Goal: Task Accomplishment & Management: Use online tool/utility

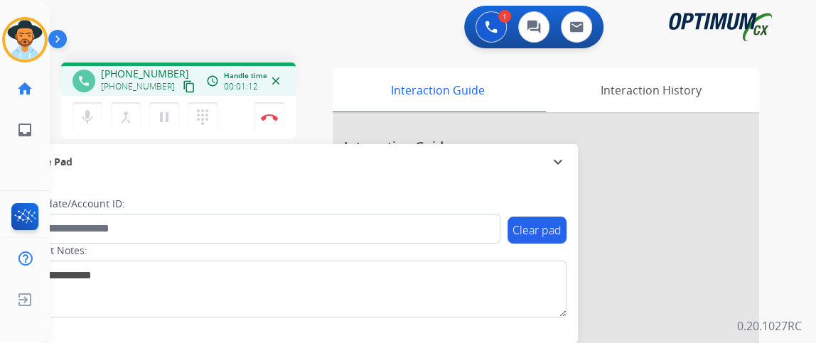
click at [180, 93] on button "content_copy" at bounding box center [188, 86] width 17 height 17
click at [99, 121] on button "mic Mute" at bounding box center [87, 117] width 30 height 30
click at [99, 121] on button "mic_off Mute" at bounding box center [87, 117] width 30 height 30
click at [275, 120] on button "Disconnect" at bounding box center [269, 117] width 30 height 30
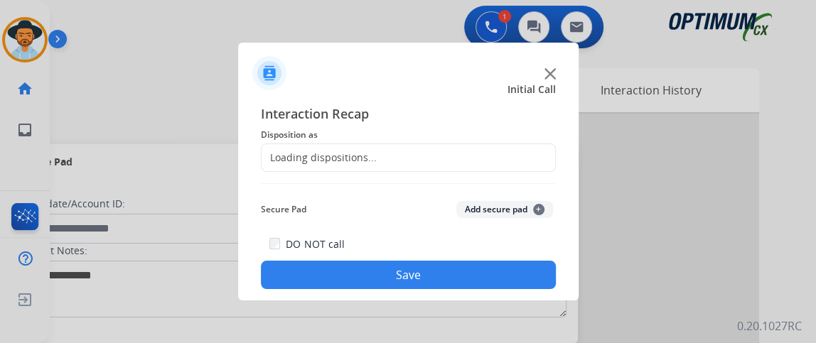
click at [401, 146] on div "Loading dispositions..." at bounding box center [408, 158] width 295 height 28
click at [414, 156] on div "Loading dispositions..." at bounding box center [408, 158] width 295 height 28
click at [533, 138] on span "Disposition as" at bounding box center [408, 134] width 295 height 17
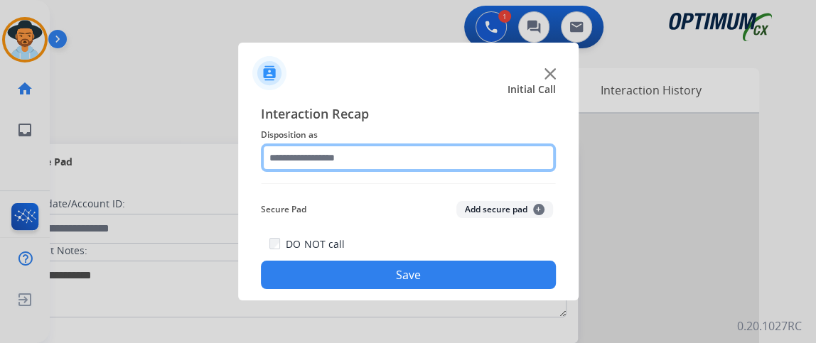
click at [534, 145] on input "text" at bounding box center [408, 158] width 295 height 28
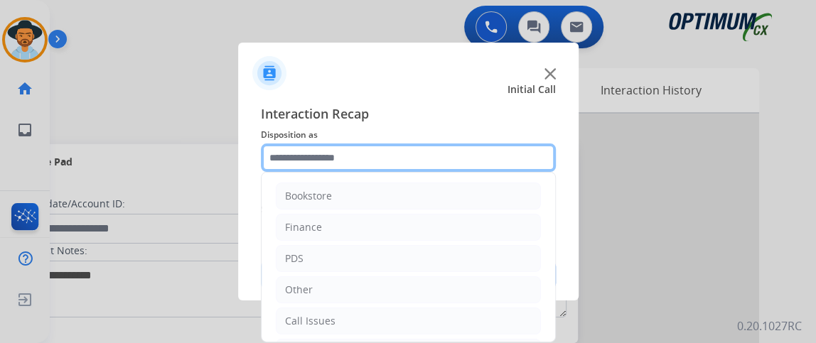
scroll to position [93, 0]
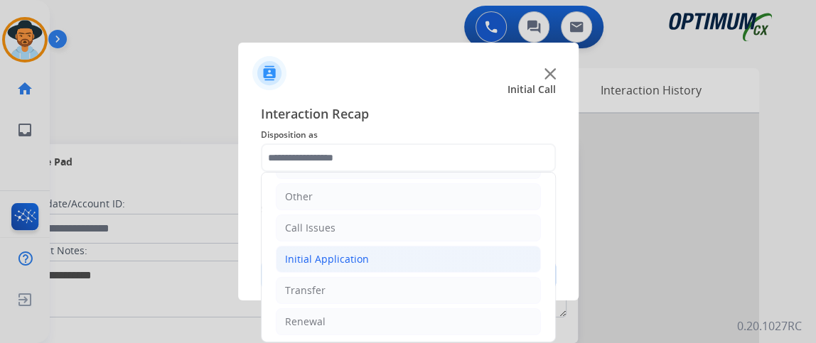
click at [484, 258] on li "Initial Application" at bounding box center [408, 259] width 265 height 27
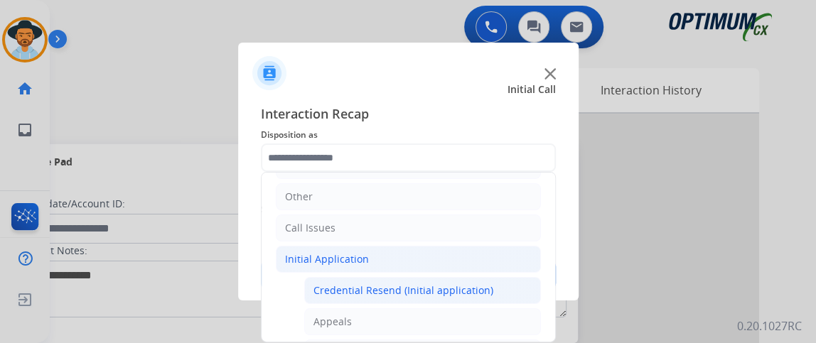
click at [485, 285] on li "Credential Resend (Initial application)" at bounding box center [422, 290] width 237 height 27
type input "**********"
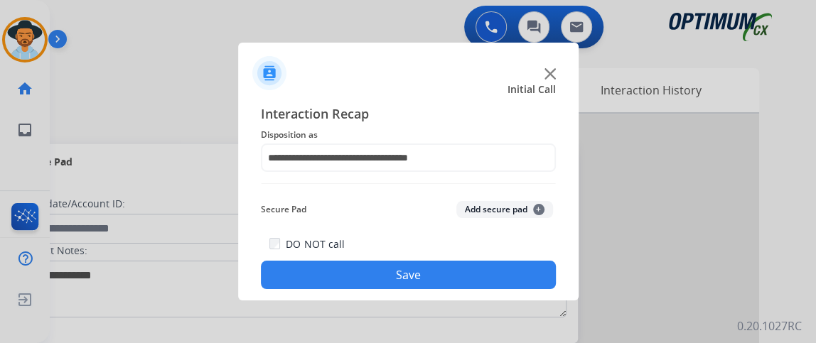
click at [476, 264] on button "Save" at bounding box center [408, 275] width 295 height 28
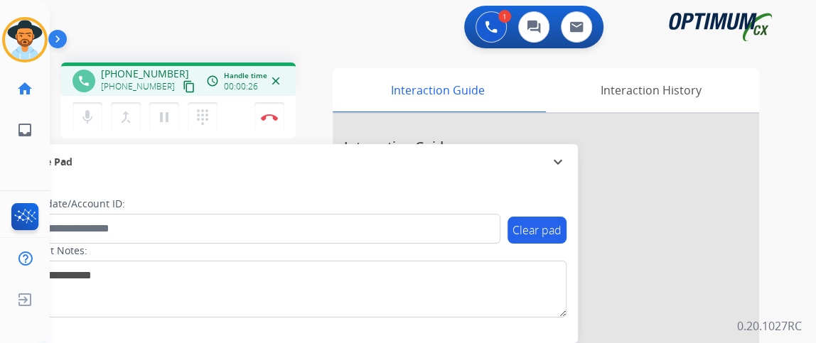
click at [183, 87] on mat-icon "content_copy" at bounding box center [189, 86] width 13 height 13
click at [100, 116] on button "mic Mute" at bounding box center [87, 117] width 30 height 30
click at [100, 116] on button "mic_off Mute" at bounding box center [87, 117] width 30 height 30
click at [90, 123] on mat-icon "mic" at bounding box center [87, 117] width 17 height 17
click at [91, 122] on mat-icon "mic_off" at bounding box center [87, 117] width 17 height 17
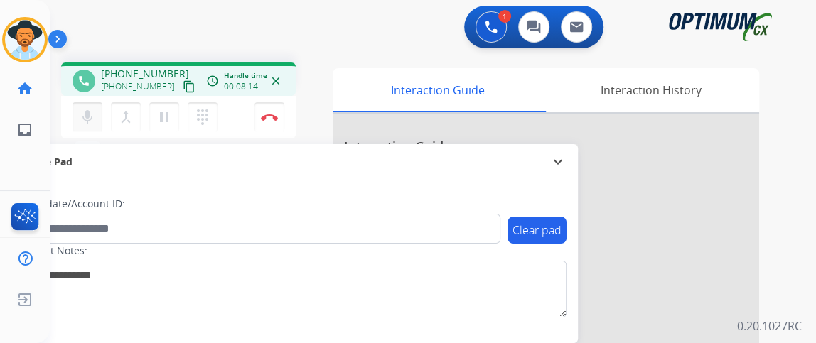
click at [88, 109] on mat-icon "mic" at bounding box center [87, 117] width 17 height 17
click at [93, 122] on mat-icon "mic_off" at bounding box center [87, 117] width 17 height 17
click at [269, 119] on img at bounding box center [269, 117] width 17 height 7
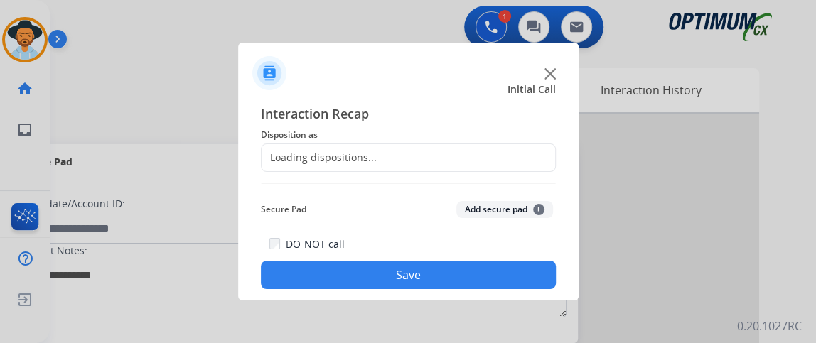
click at [399, 161] on div "Loading dispositions..." at bounding box center [408, 158] width 295 height 28
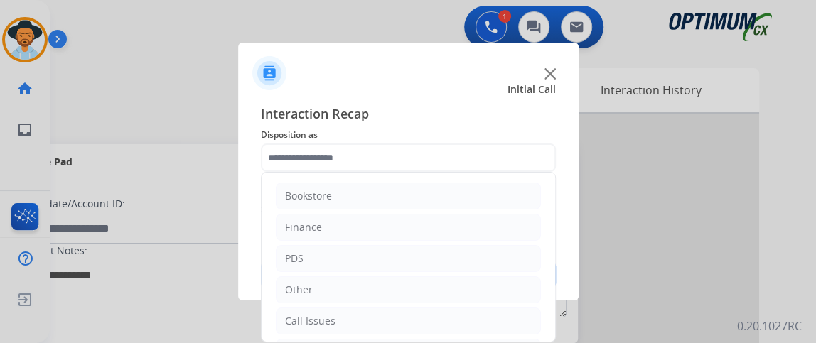
click at [397, 161] on input "text" at bounding box center [408, 158] width 295 height 28
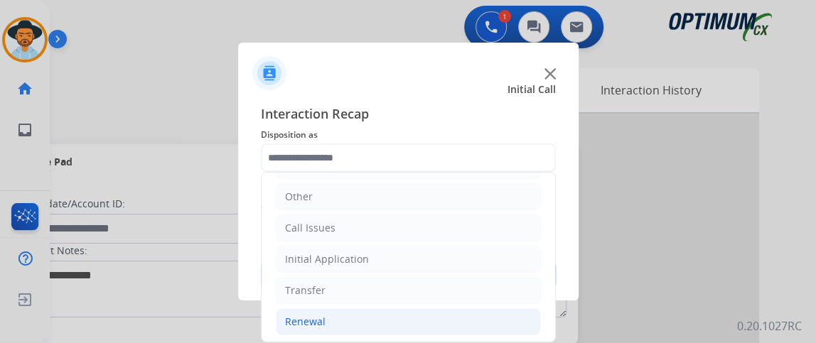
click at [441, 325] on li "Renewal" at bounding box center [408, 321] width 265 height 27
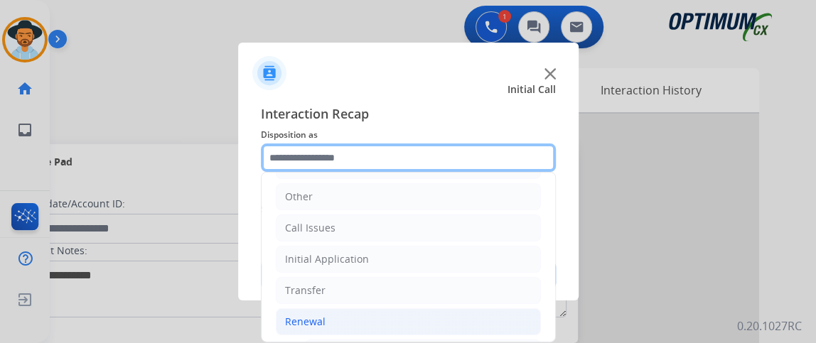
scroll to position [355, 0]
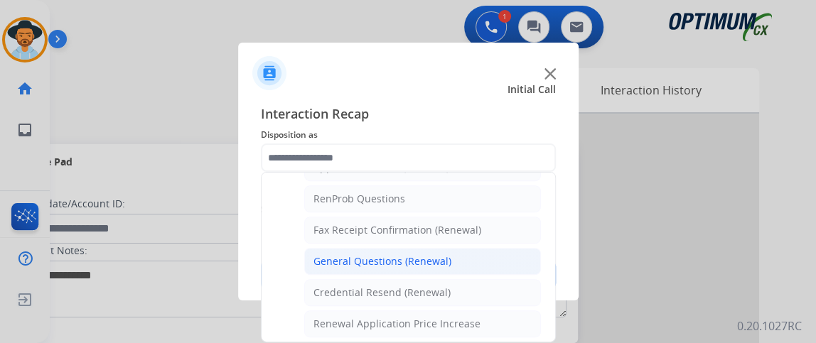
click at [495, 259] on li "General Questions (Renewal)" at bounding box center [422, 261] width 237 height 27
type input "**********"
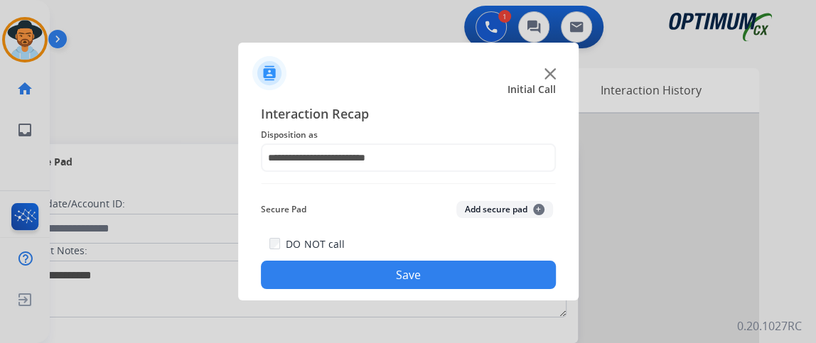
click at [490, 276] on button "Save" at bounding box center [408, 275] width 295 height 28
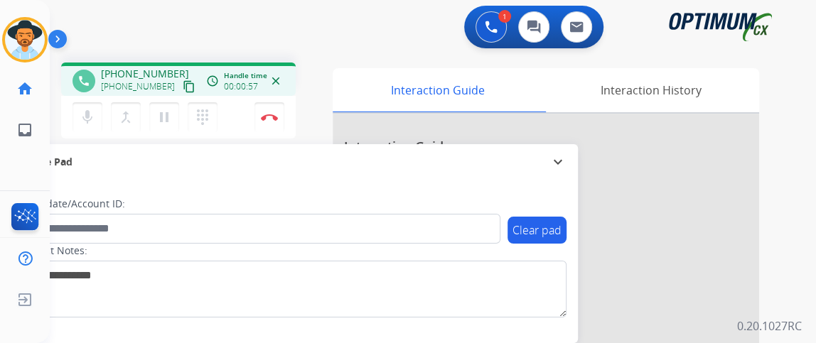
click at [183, 82] on mat-icon "content_copy" at bounding box center [189, 86] width 13 height 13
click at [183, 86] on mat-icon "content_copy" at bounding box center [189, 86] width 13 height 13
click at [85, 120] on mat-icon "mic" at bounding box center [87, 117] width 17 height 17
click at [97, 112] on button "mic_off Mute" at bounding box center [87, 117] width 30 height 30
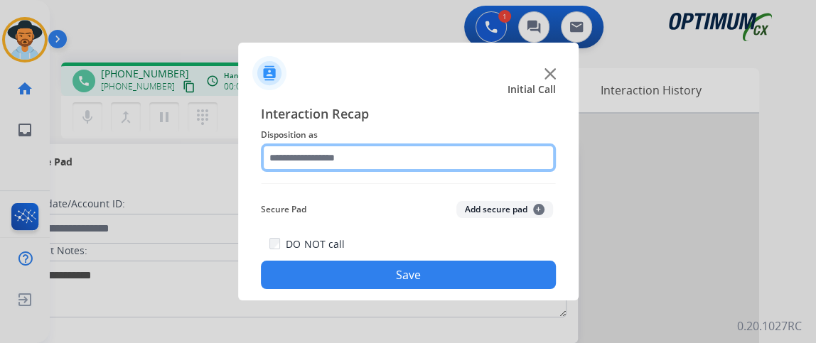
click at [375, 149] on input "text" at bounding box center [408, 158] width 295 height 28
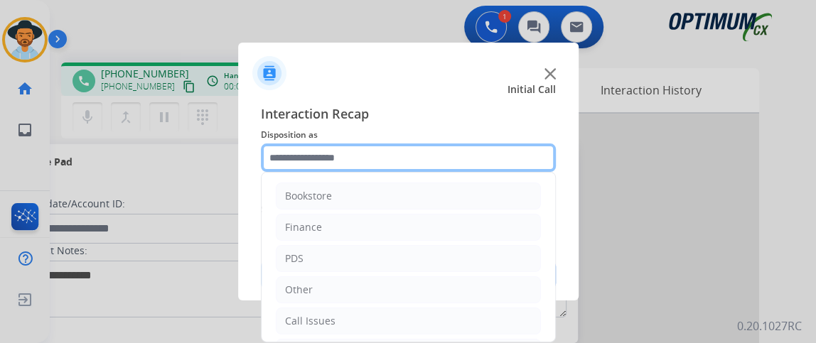
scroll to position [93, 0]
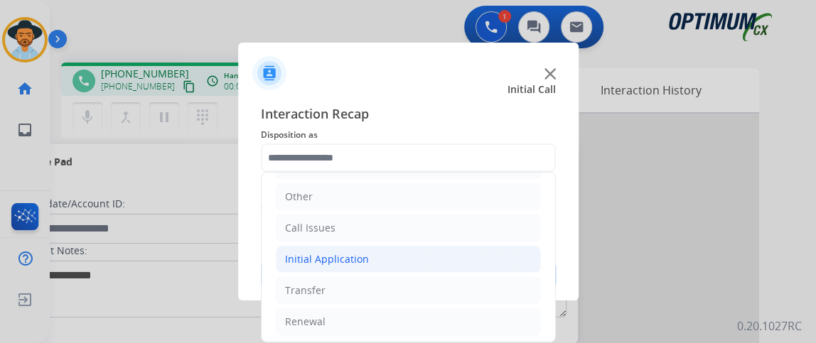
click at [435, 265] on li "Initial Application" at bounding box center [408, 259] width 265 height 27
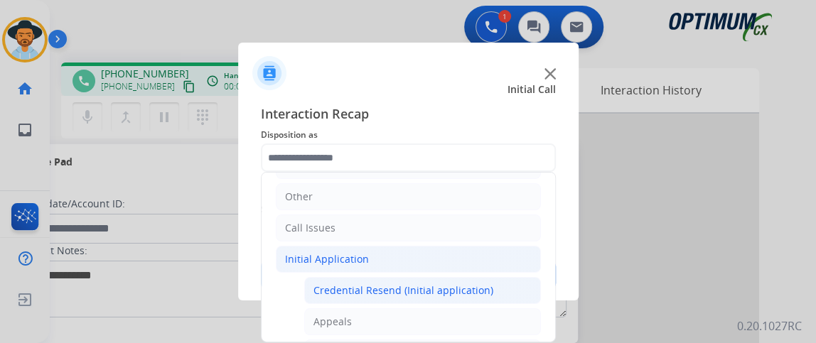
click at [436, 291] on div "Credential Resend (Initial application)" at bounding box center [403, 291] width 180 height 14
type input "**********"
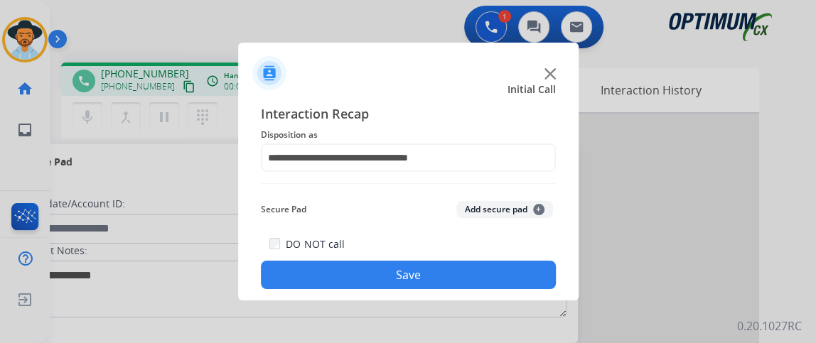
click at [422, 267] on button "Save" at bounding box center [408, 275] width 295 height 28
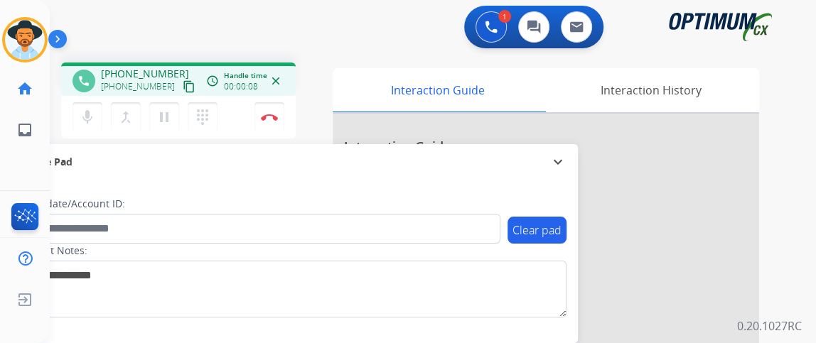
click at [180, 94] on button "content_copy" at bounding box center [188, 86] width 17 height 17
click at [265, 114] on img at bounding box center [269, 117] width 17 height 7
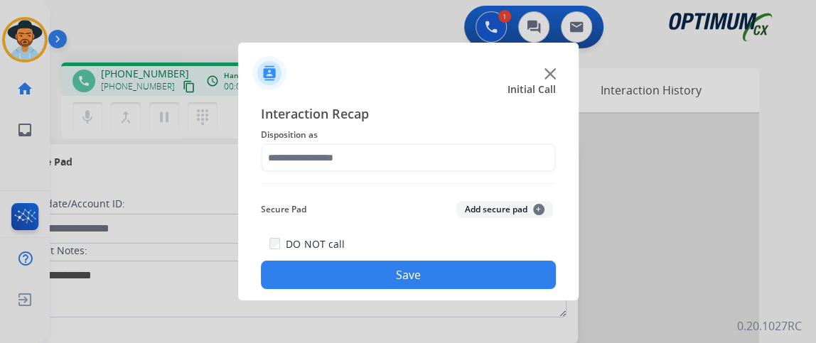
drag, startPoint x: 4, startPoint y: 95, endPoint x: 5, endPoint y: 102, distance: 7.9
drag, startPoint x: 5, startPoint y: 102, endPoint x: 343, endPoint y: 140, distance: 339.6
click at [343, 140] on span "Disposition as" at bounding box center [408, 134] width 295 height 17
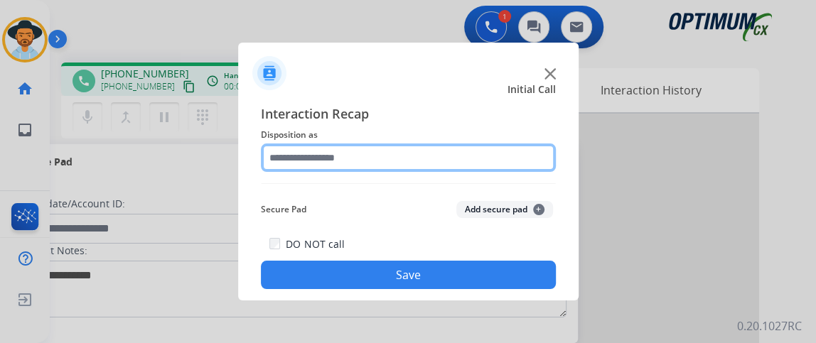
click at [349, 161] on input "text" at bounding box center [408, 158] width 295 height 28
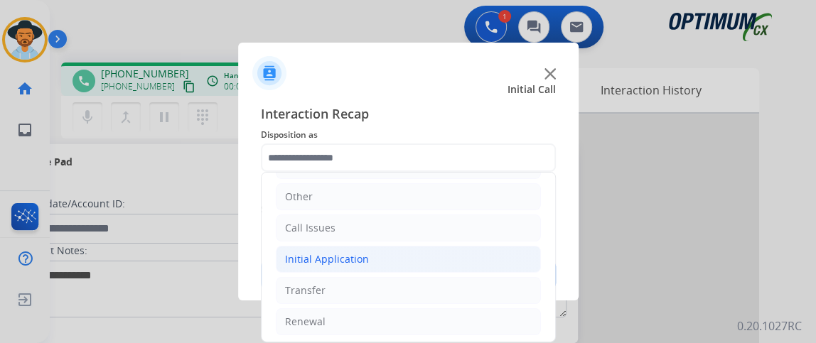
click at [408, 259] on li "Initial Application" at bounding box center [408, 259] width 265 height 27
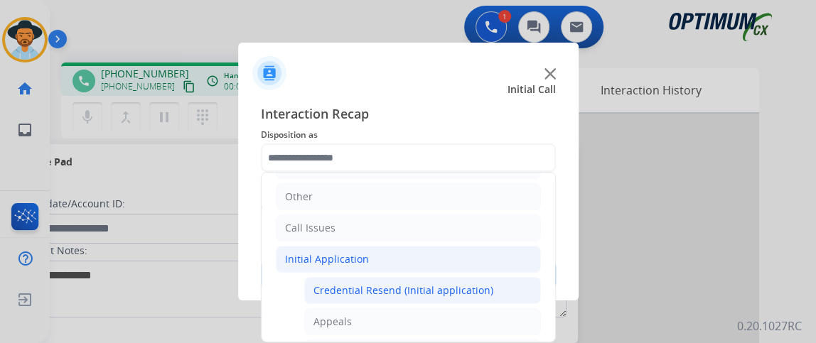
click at [411, 285] on div "Credential Resend (Initial application)" at bounding box center [403, 291] width 180 height 14
type input "**********"
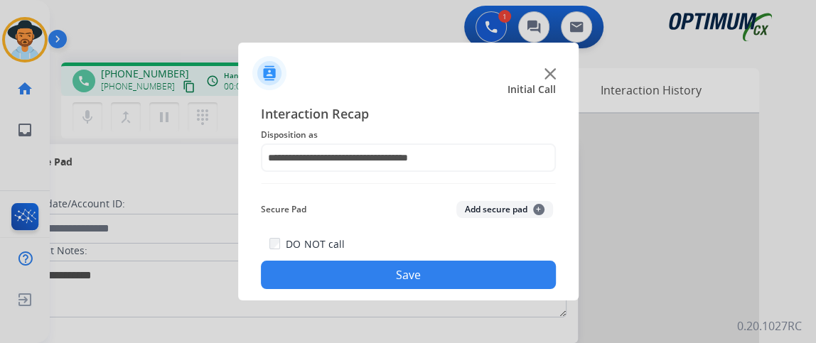
click at [411, 284] on button "Save" at bounding box center [408, 275] width 295 height 28
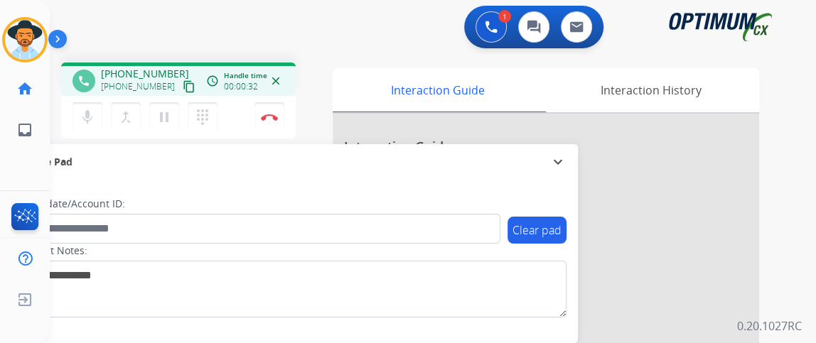
click at [183, 86] on mat-icon "content_copy" at bounding box center [189, 86] width 13 height 13
click at [99, 111] on button "mic Mute" at bounding box center [87, 117] width 30 height 30
click at [99, 111] on button "mic_off Mute" at bounding box center [87, 117] width 30 height 30
click at [77, 122] on button "mic Mute" at bounding box center [87, 117] width 30 height 30
click at [77, 122] on button "mic_off Mute" at bounding box center [87, 117] width 30 height 30
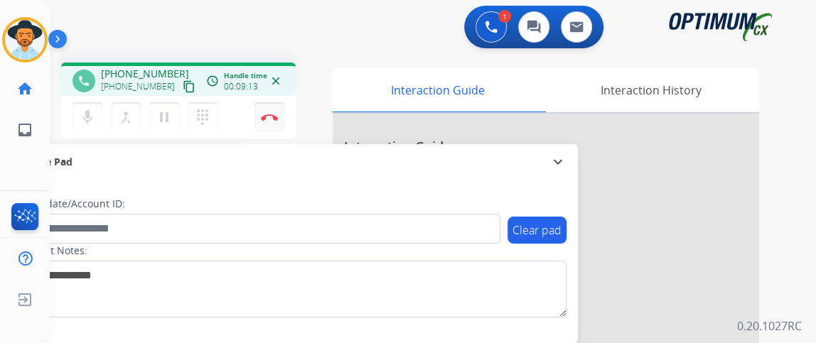
click at [269, 119] on img at bounding box center [269, 117] width 17 height 7
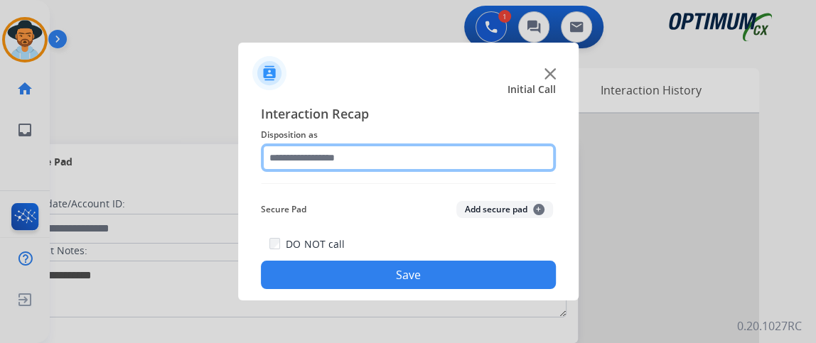
click at [393, 149] on input "text" at bounding box center [408, 158] width 295 height 28
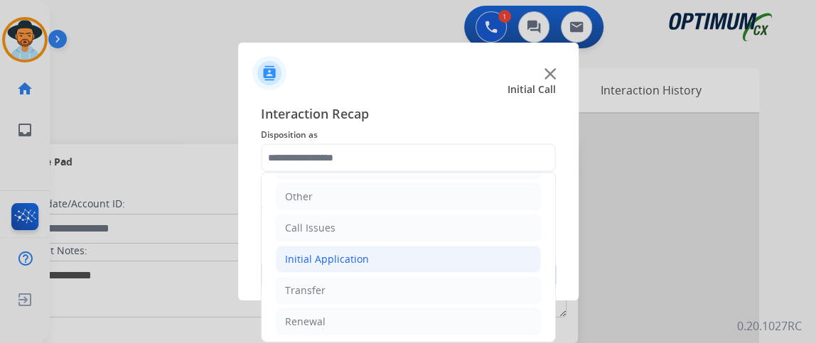
click at [433, 253] on li "Initial Application" at bounding box center [408, 259] width 265 height 27
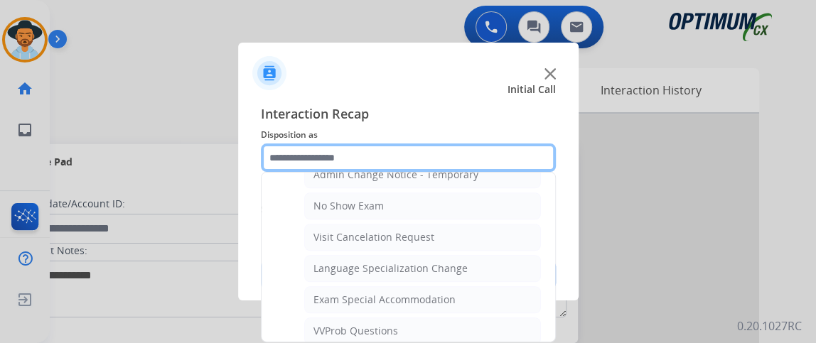
scroll to position [826, 0]
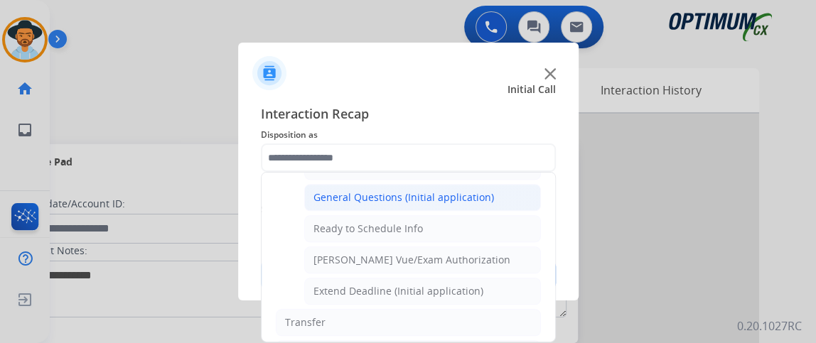
click at [465, 191] on div "General Questions (Initial application)" at bounding box center [403, 197] width 180 height 14
type input "**********"
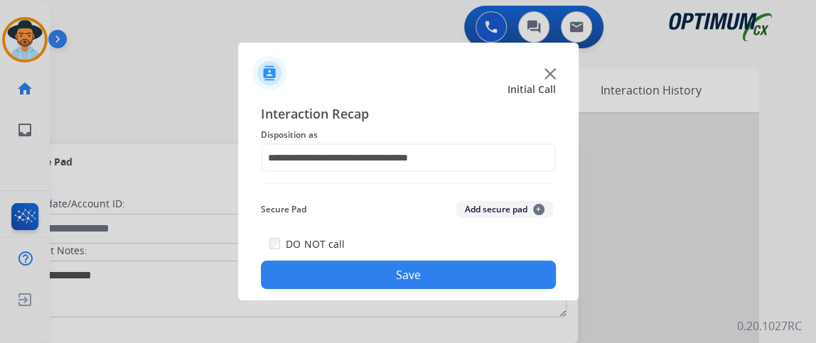
click at [468, 274] on button "Save" at bounding box center [408, 275] width 295 height 28
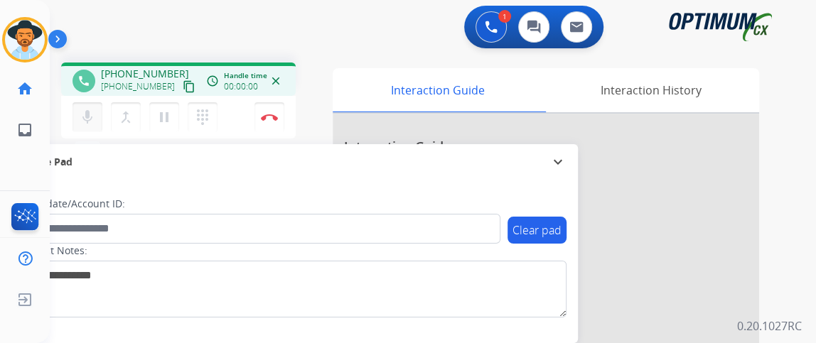
click at [95, 126] on button "mic Mute" at bounding box center [87, 117] width 30 height 30
click at [96, 129] on button "mic_off Mute" at bounding box center [87, 117] width 30 height 30
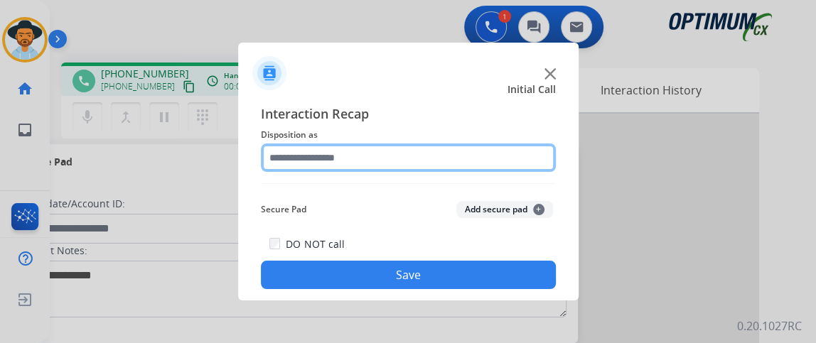
click at [365, 159] on input "text" at bounding box center [408, 158] width 295 height 28
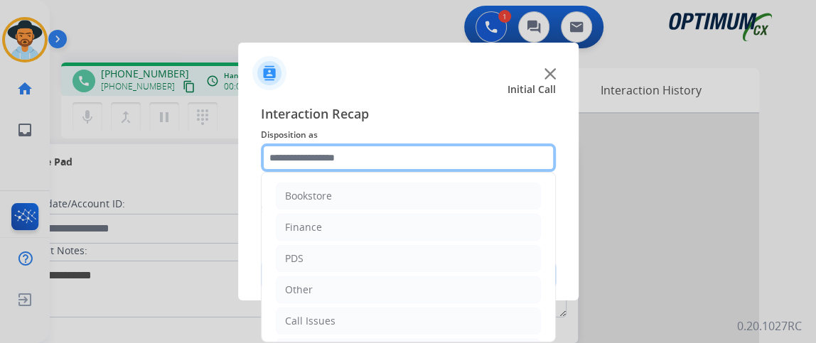
scroll to position [93, 0]
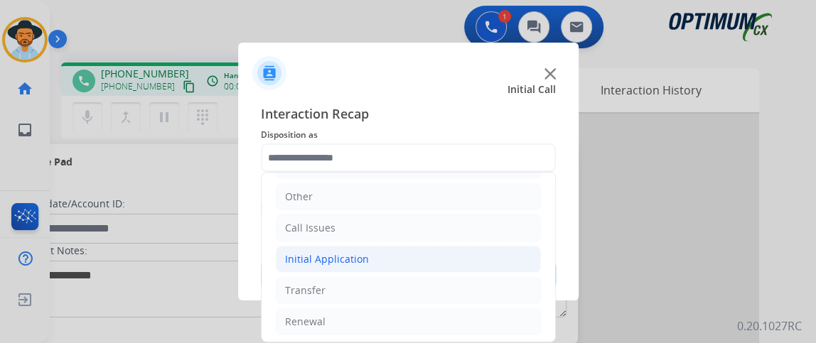
click at [438, 255] on li "Initial Application" at bounding box center [408, 259] width 265 height 27
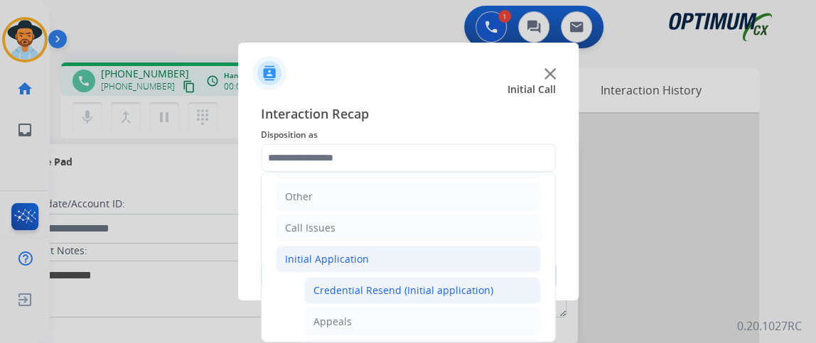
click at [430, 279] on li "Credential Resend (Initial application)" at bounding box center [422, 290] width 237 height 27
type input "**********"
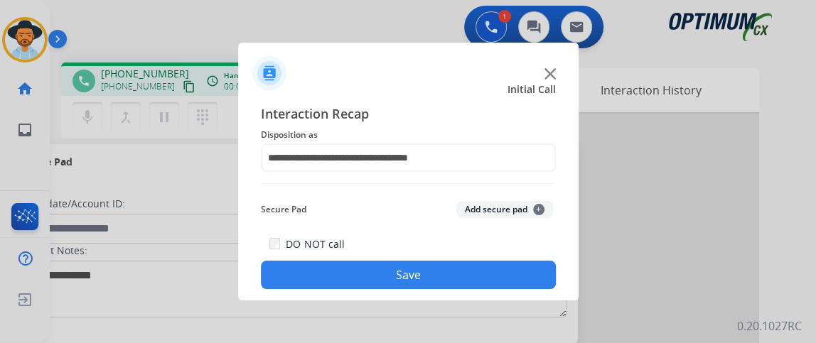
click at [430, 279] on button "Save" at bounding box center [408, 275] width 295 height 28
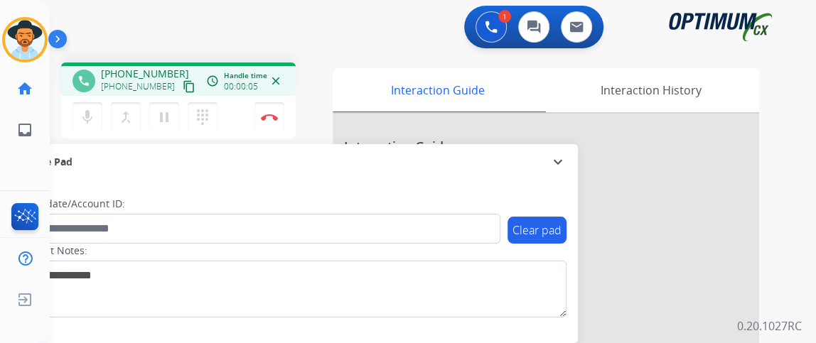
click at [183, 91] on mat-icon "content_copy" at bounding box center [189, 86] width 13 height 13
click at [80, 116] on mat-icon "mic" at bounding box center [87, 117] width 17 height 17
click at [80, 116] on mat-icon "mic_off" at bounding box center [87, 117] width 17 height 17
click at [269, 124] on button "Disconnect" at bounding box center [269, 117] width 30 height 30
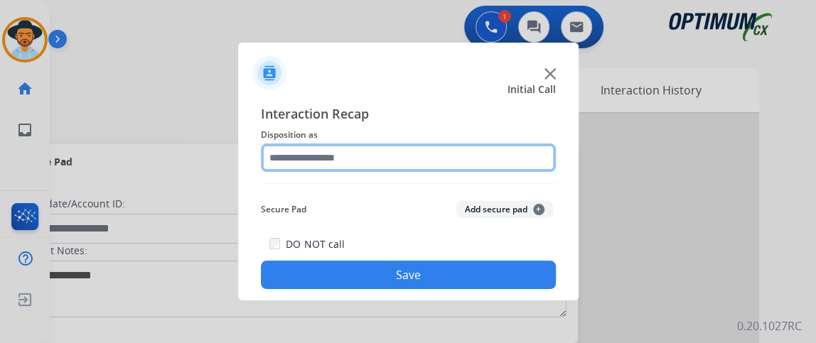
click at [340, 153] on input "text" at bounding box center [408, 158] width 295 height 28
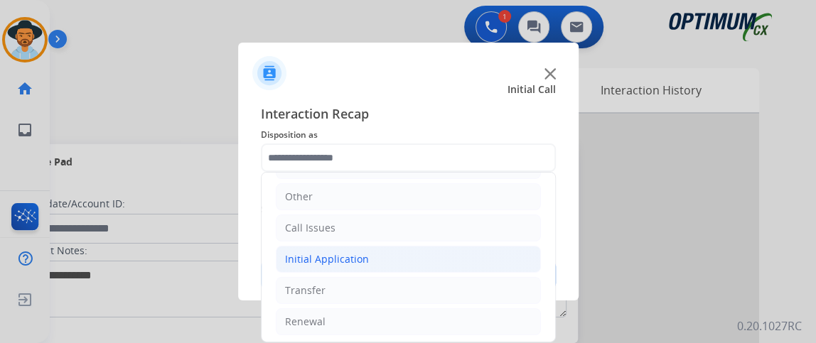
click at [431, 255] on li "Initial Application" at bounding box center [408, 259] width 265 height 27
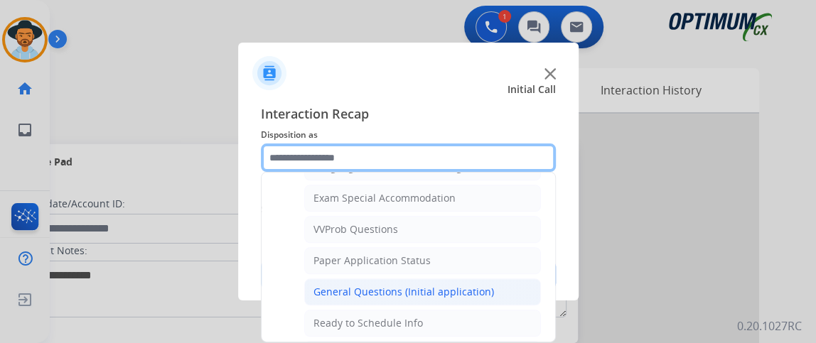
scroll to position [728, 0]
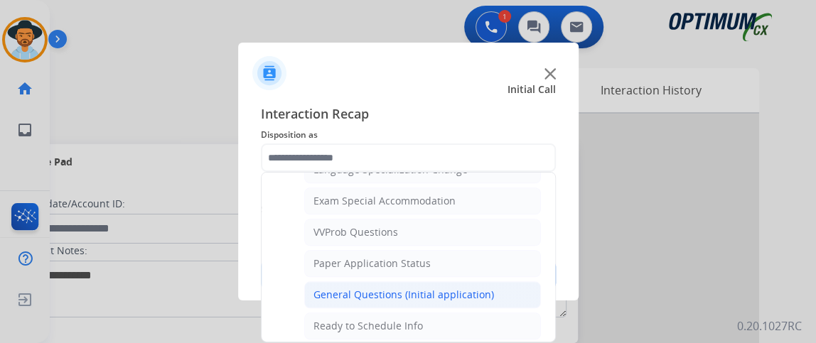
click at [512, 286] on li "General Questions (Initial application)" at bounding box center [422, 294] width 237 height 27
type input "**********"
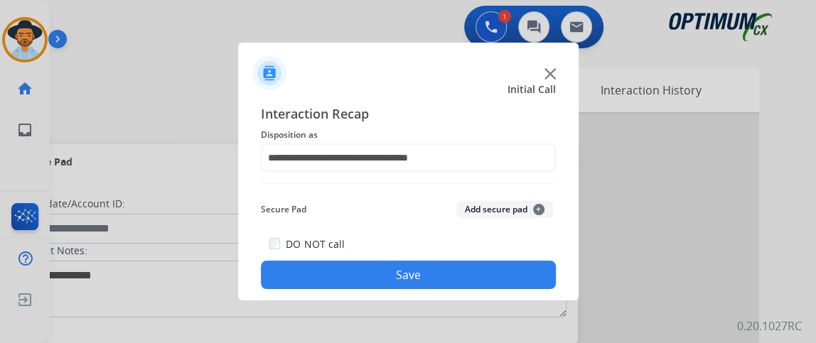
click at [497, 275] on button "Save" at bounding box center [408, 275] width 295 height 28
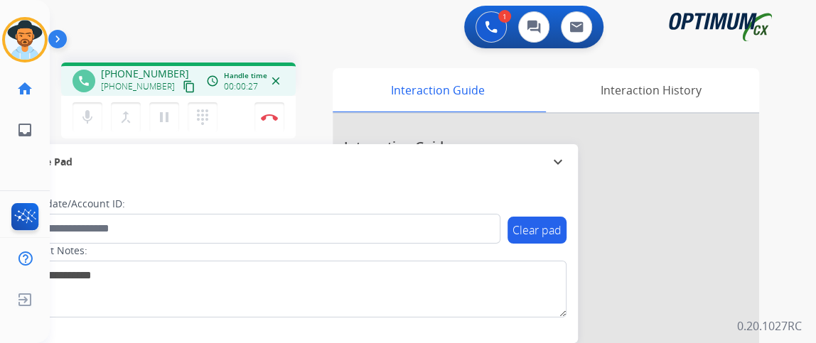
click at [183, 87] on mat-icon "content_copy" at bounding box center [189, 86] width 13 height 13
click at [92, 122] on mat-icon "mic" at bounding box center [87, 117] width 17 height 17
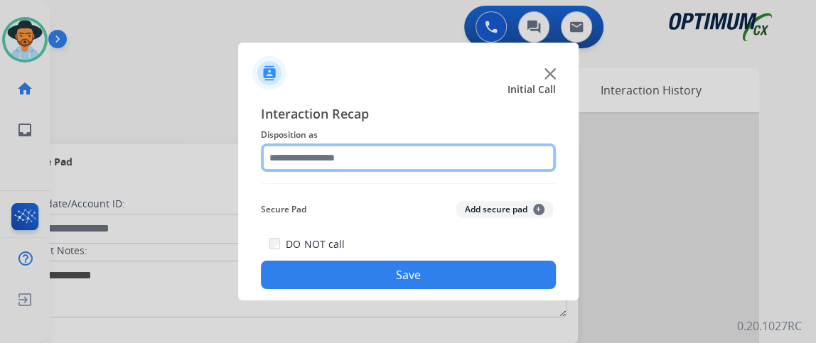
click at [376, 169] on input "text" at bounding box center [408, 158] width 295 height 28
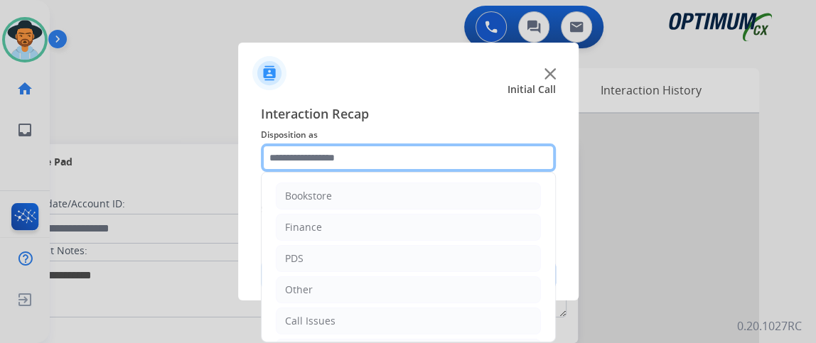
scroll to position [93, 0]
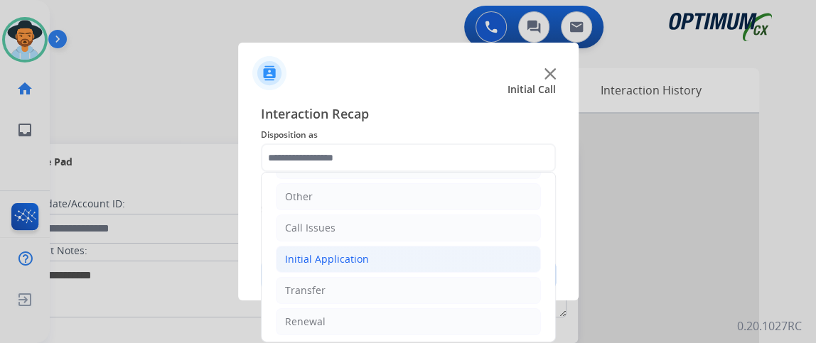
click at [397, 267] on li "Initial Application" at bounding box center [408, 259] width 265 height 27
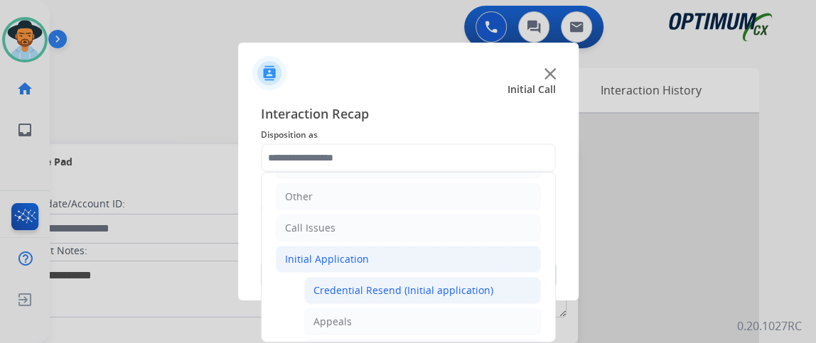
click at [400, 284] on div "Credential Resend (Initial application)" at bounding box center [403, 291] width 180 height 14
type input "**********"
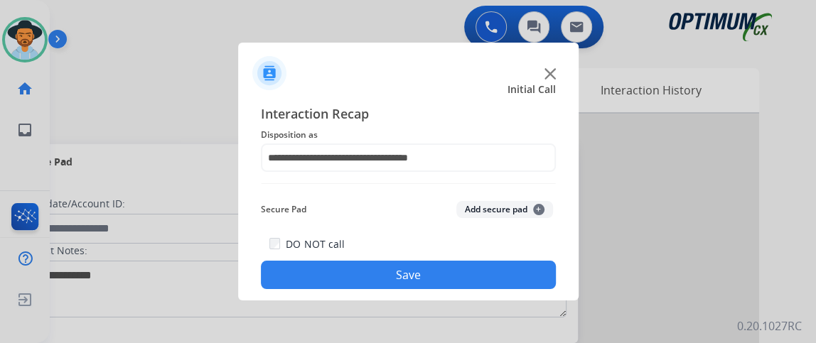
click at [400, 282] on button "Save" at bounding box center [408, 275] width 295 height 28
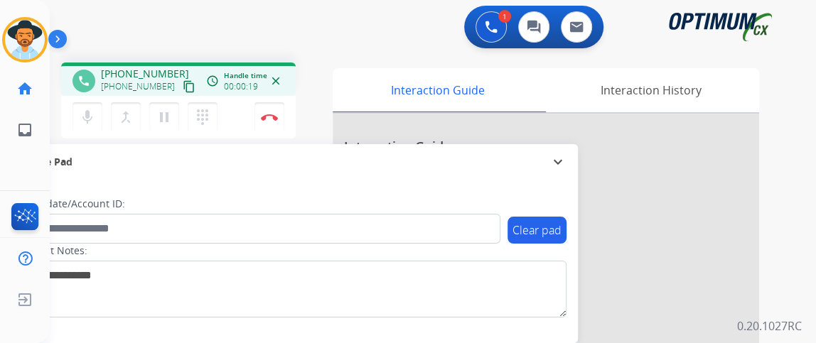
click at [183, 89] on mat-icon "content_copy" at bounding box center [189, 86] width 13 height 13
click at [88, 111] on mat-icon "mic" at bounding box center [87, 117] width 17 height 17
click at [88, 111] on mat-icon "mic_off" at bounding box center [87, 117] width 17 height 17
click at [88, 111] on mat-icon "mic" at bounding box center [87, 117] width 17 height 17
click at [88, 111] on mat-icon "mic_off" at bounding box center [87, 117] width 17 height 17
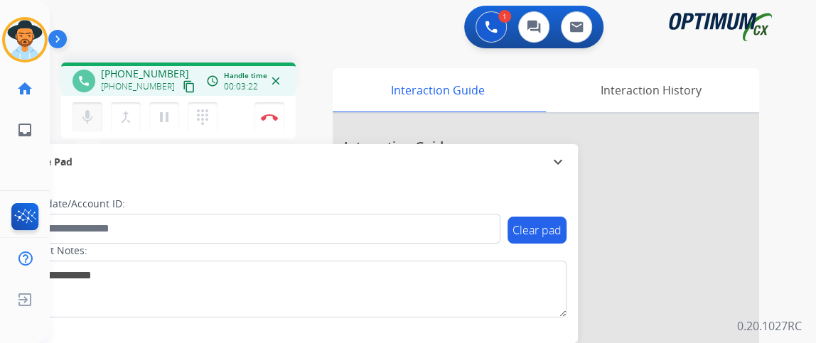
click at [88, 111] on mat-icon "mic" at bounding box center [87, 117] width 17 height 17
click at [88, 111] on mat-icon "mic_off" at bounding box center [87, 117] width 17 height 17
click at [264, 112] on button "Disconnect" at bounding box center [269, 117] width 30 height 30
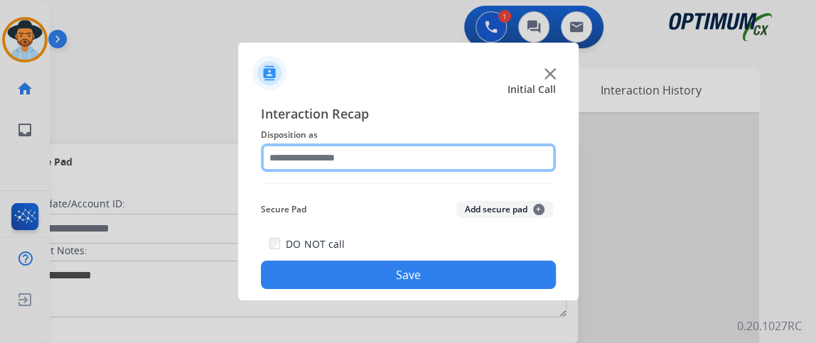
click at [401, 154] on input "text" at bounding box center [408, 158] width 295 height 28
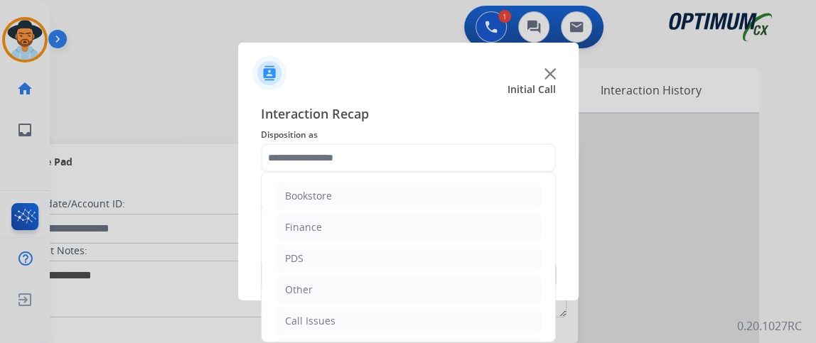
scroll to position [11, 0]
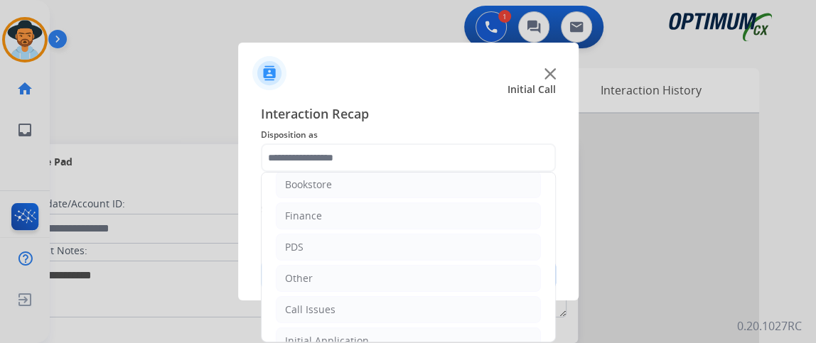
drag, startPoint x: 542, startPoint y: 215, endPoint x: 546, endPoint y: 334, distance: 118.7
click at [546, 334] on div "Bookstore Finance PDS Other Call Issues Initial Application Transfer Renewal" at bounding box center [408, 257] width 295 height 171
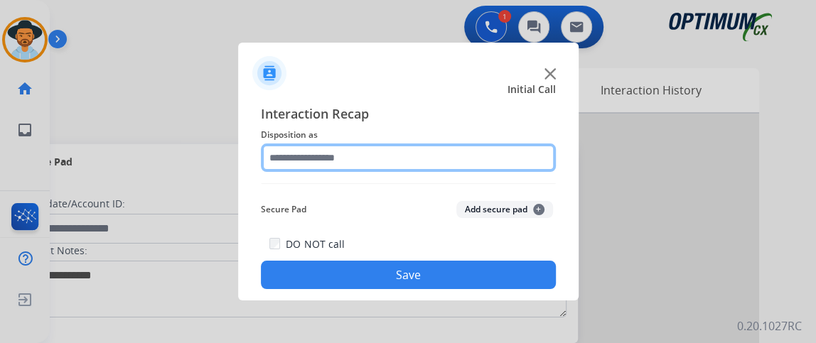
click at [523, 160] on input "text" at bounding box center [408, 158] width 295 height 28
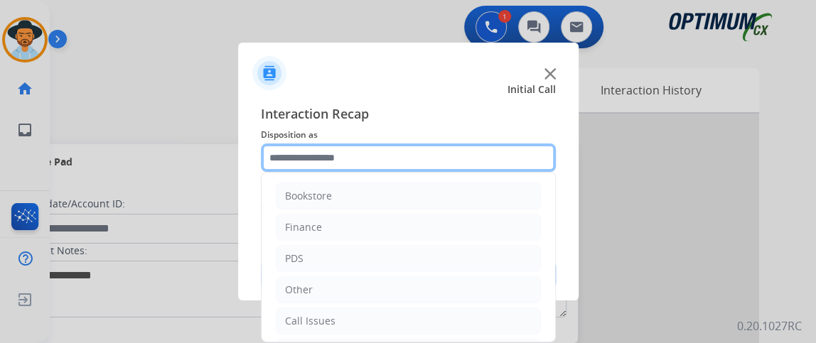
scroll to position [93, 0]
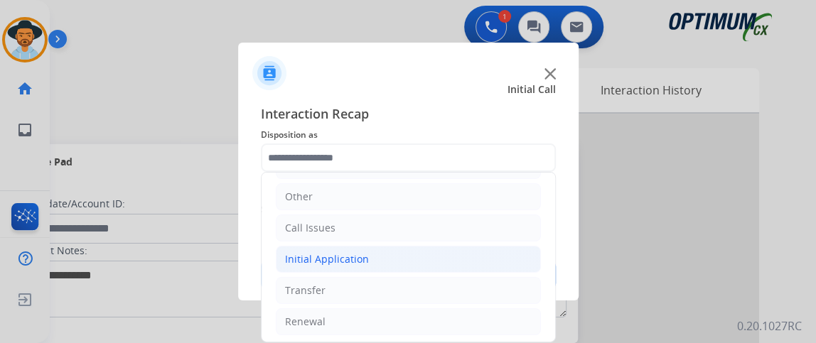
click at [492, 254] on li "Initial Application" at bounding box center [408, 259] width 265 height 27
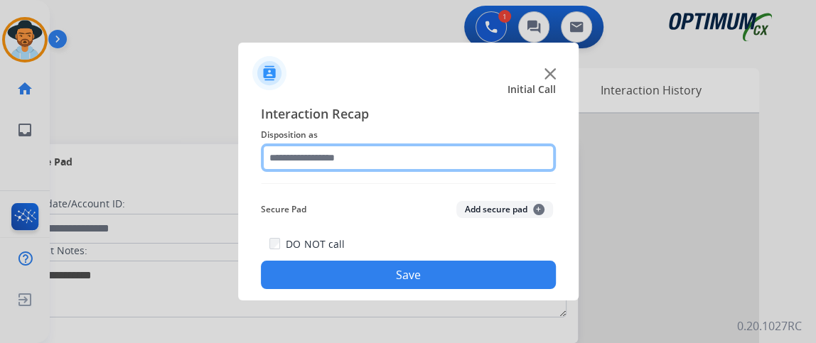
click at [465, 160] on input "text" at bounding box center [408, 158] width 295 height 28
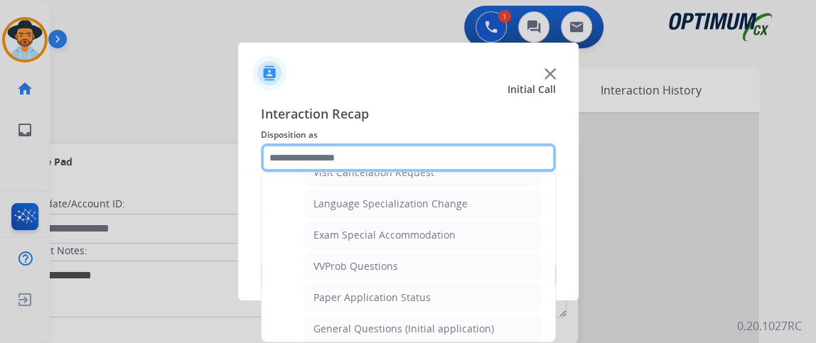
scroll to position [746, 0]
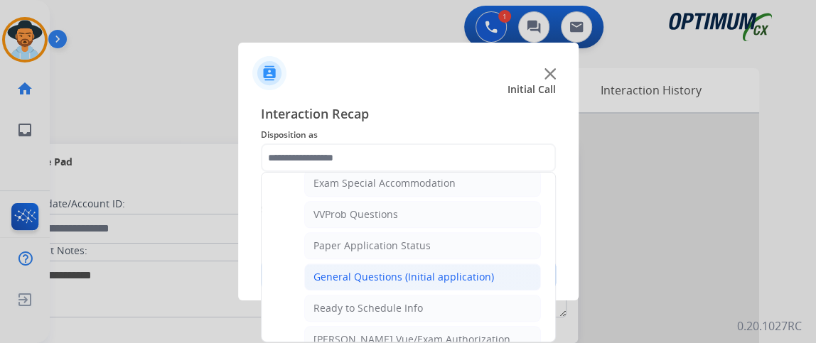
click at [492, 264] on li "General Questions (Initial application)" at bounding box center [422, 277] width 237 height 27
type input "**********"
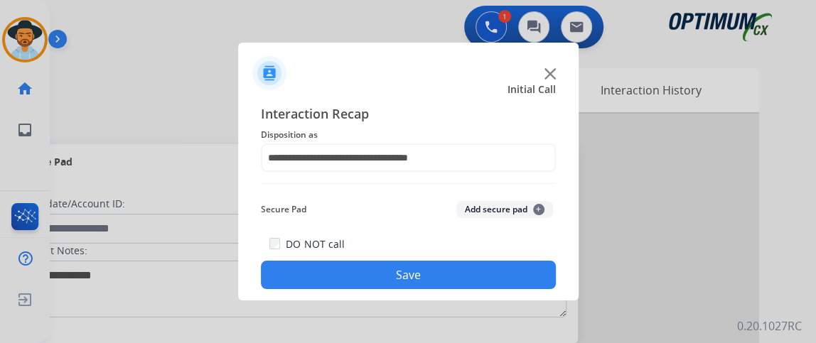
click at [490, 274] on button "Save" at bounding box center [408, 275] width 295 height 28
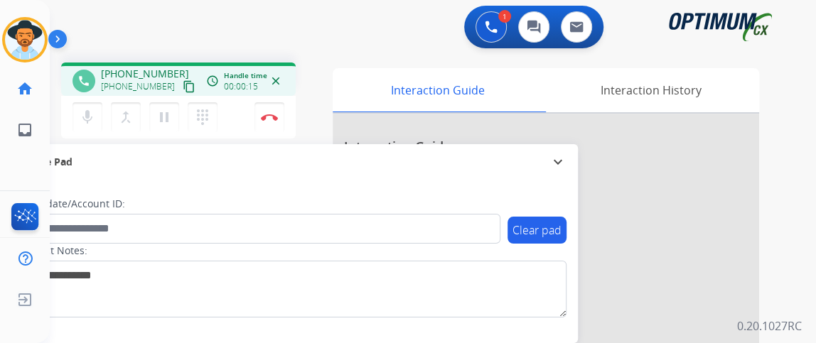
click at [183, 85] on mat-icon "content_copy" at bounding box center [189, 86] width 13 height 13
click at [257, 119] on button "Disconnect" at bounding box center [269, 117] width 30 height 30
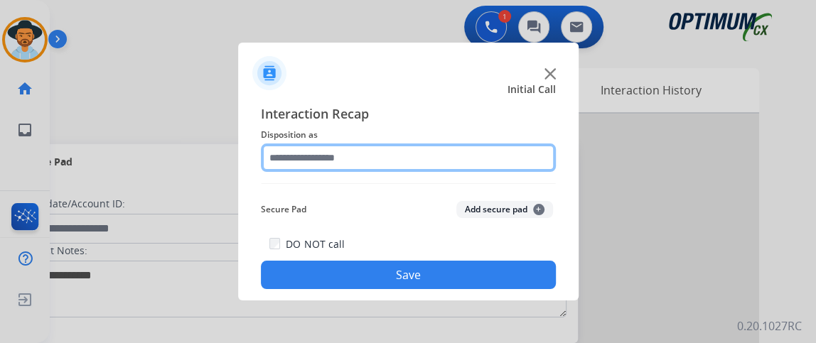
click at [345, 165] on input "text" at bounding box center [408, 158] width 295 height 28
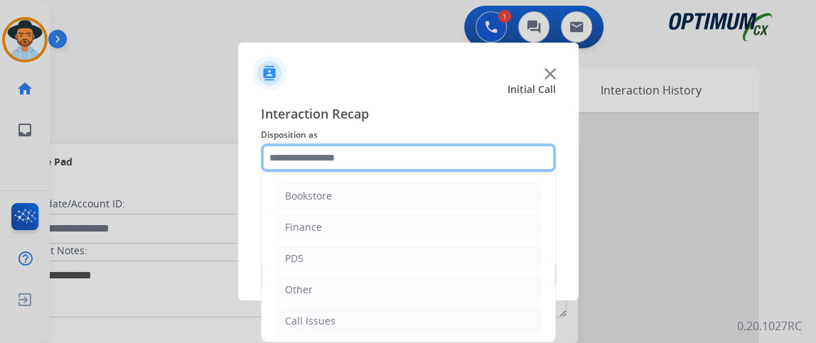
scroll to position [93, 0]
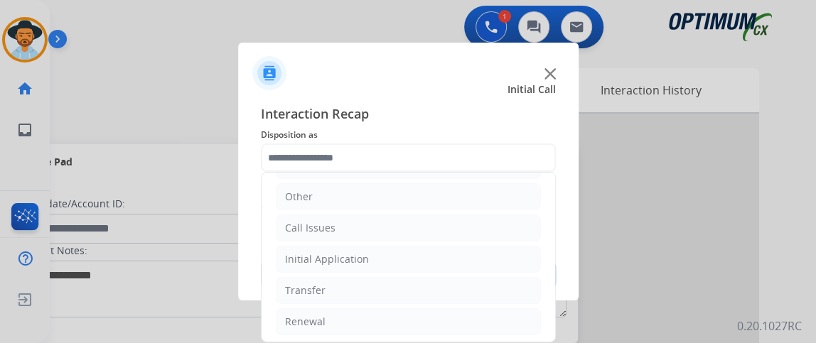
click at [416, 304] on ul "Bookstore Finance PDS Other Call Issues Initial Application Transfer Renewal" at bounding box center [407, 213] width 293 height 266
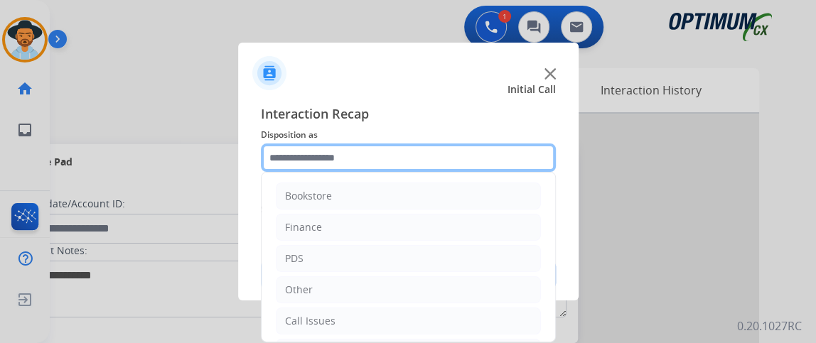
click at [448, 170] on input "text" at bounding box center [408, 158] width 295 height 28
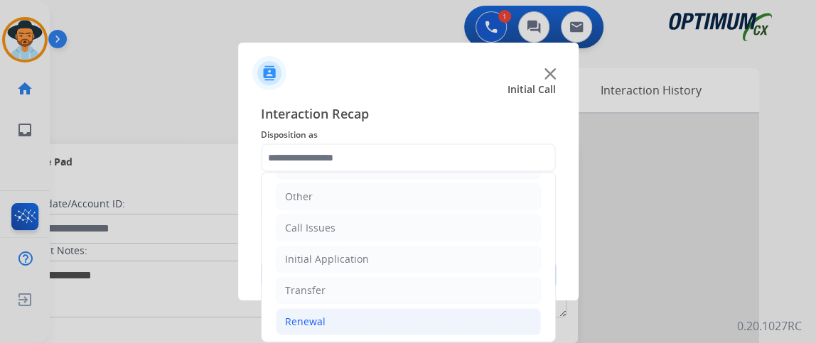
click at [389, 311] on li "Renewal" at bounding box center [408, 321] width 265 height 27
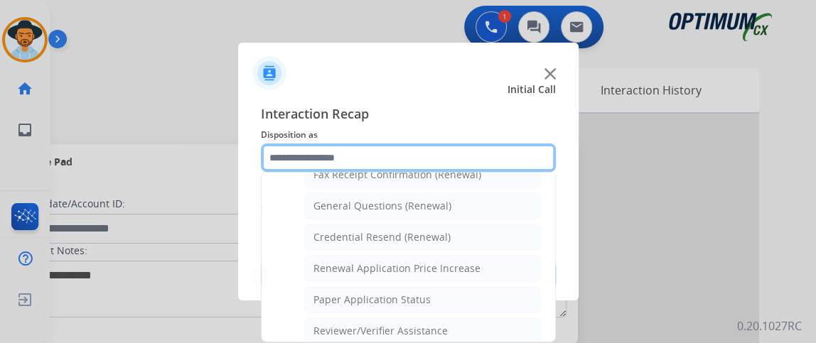
scroll to position [426, 0]
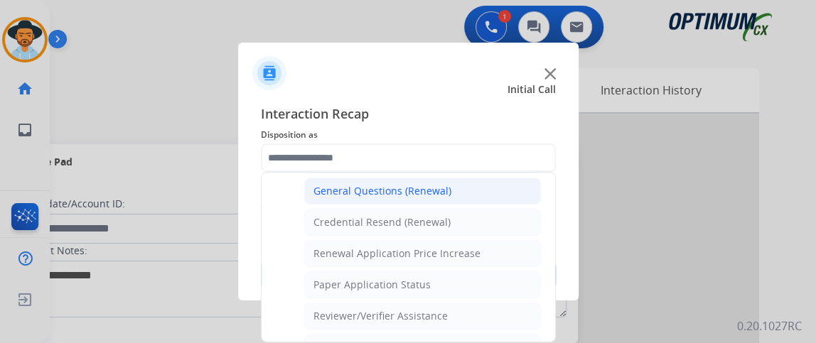
click at [472, 185] on li "General Questions (Renewal)" at bounding box center [422, 191] width 237 height 27
type input "**********"
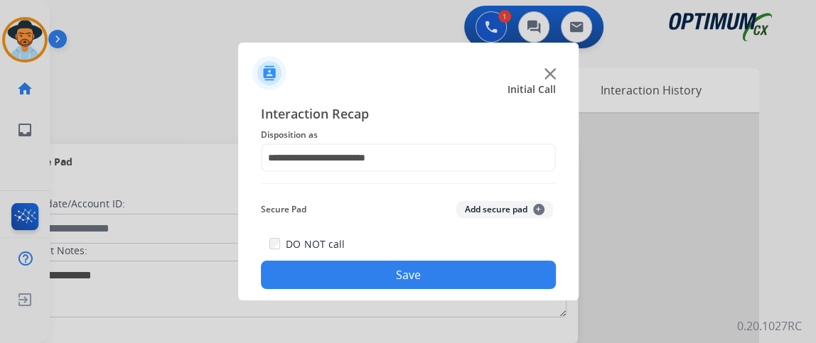
click at [468, 269] on button "Save" at bounding box center [408, 275] width 295 height 28
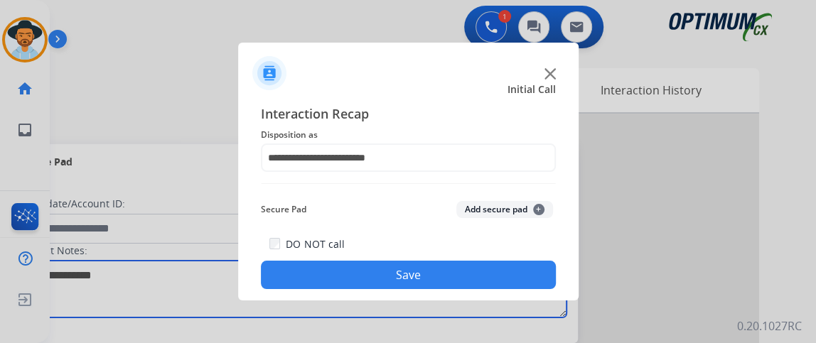
click at [468, 269] on textarea at bounding box center [292, 289] width 549 height 57
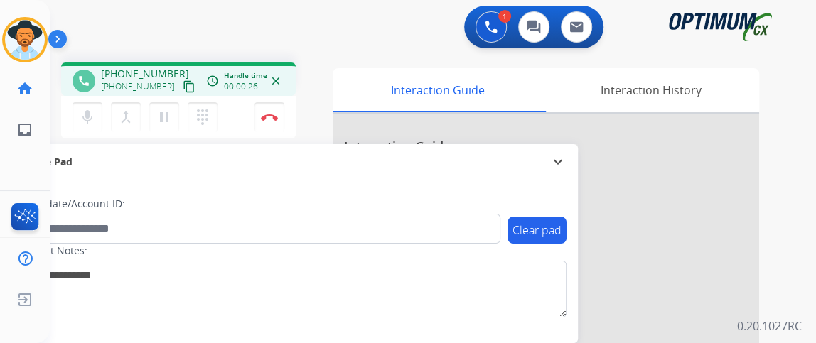
click at [183, 85] on mat-icon "content_copy" at bounding box center [189, 86] width 13 height 13
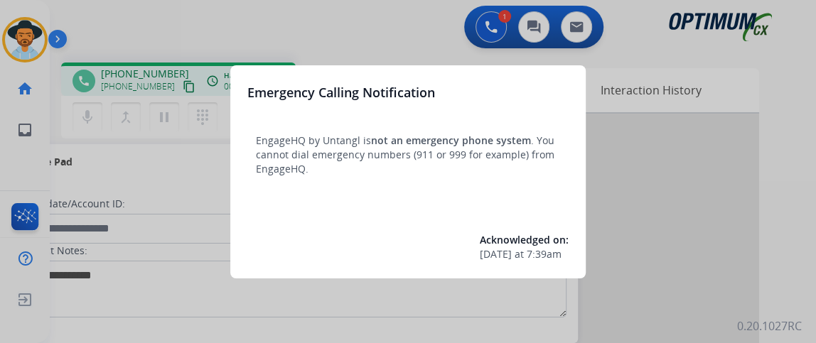
click at [313, 12] on div at bounding box center [408, 171] width 816 height 343
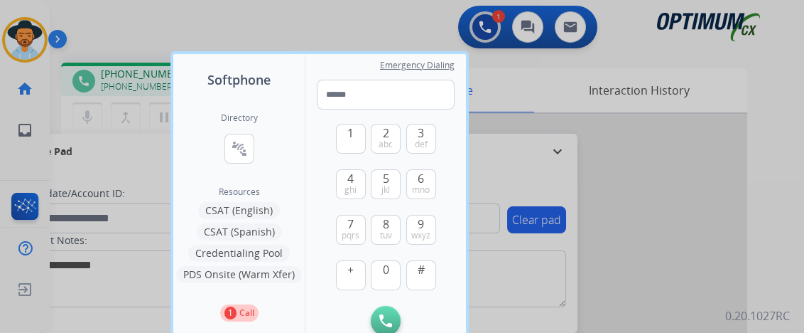
click at [313, 12] on div at bounding box center [402, 166] width 804 height 333
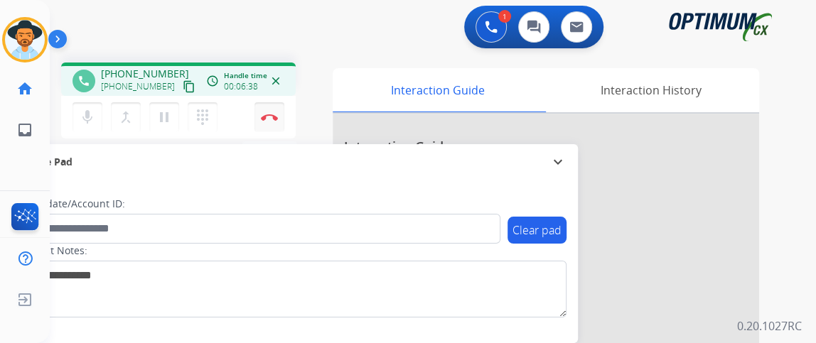
click at [269, 124] on button "Disconnect" at bounding box center [269, 117] width 30 height 30
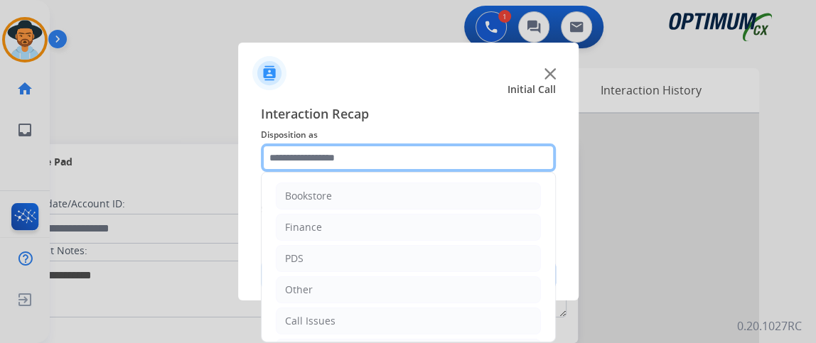
click at [335, 152] on input "text" at bounding box center [408, 158] width 295 height 28
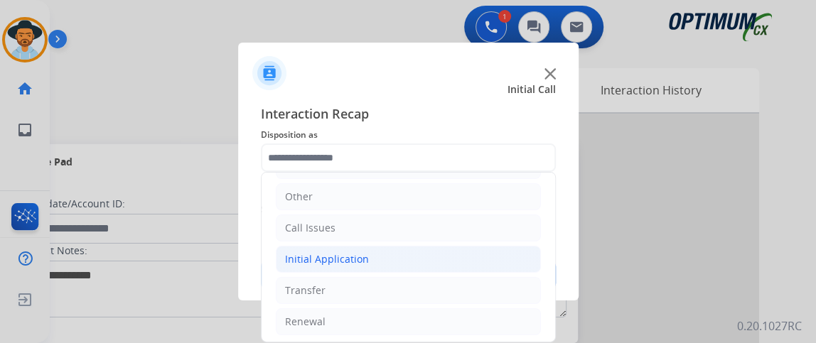
click at [435, 267] on li "Initial Application" at bounding box center [408, 259] width 265 height 27
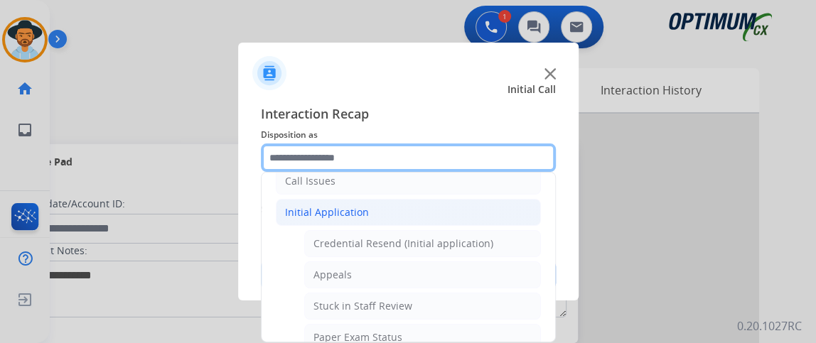
scroll to position [147, 0]
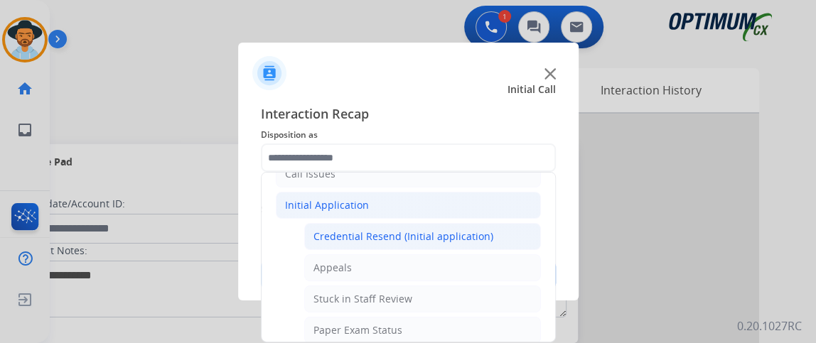
click at [481, 230] on div "Credential Resend (Initial application)" at bounding box center [403, 237] width 180 height 14
type input "**********"
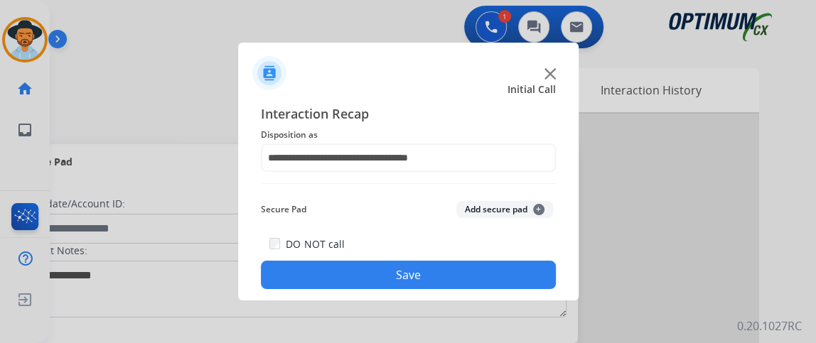
click at [456, 276] on button "Save" at bounding box center [408, 275] width 295 height 28
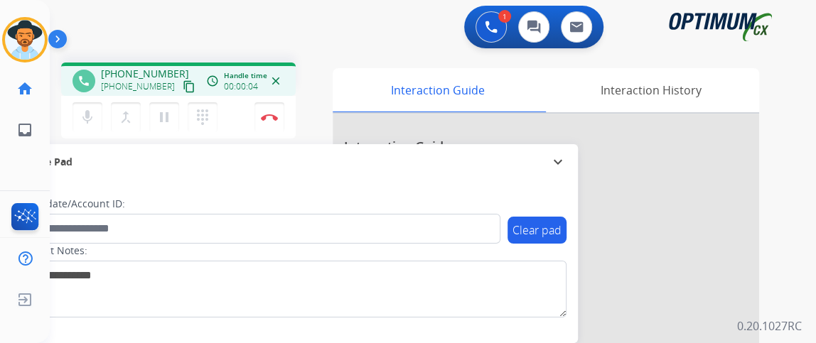
click at [183, 90] on mat-icon "content_copy" at bounding box center [189, 86] width 13 height 13
click at [98, 120] on button "mic Mute" at bounding box center [87, 117] width 30 height 30
click at [77, 107] on button "mic_off Mute" at bounding box center [87, 117] width 30 height 30
click at [274, 119] on img at bounding box center [269, 117] width 17 height 7
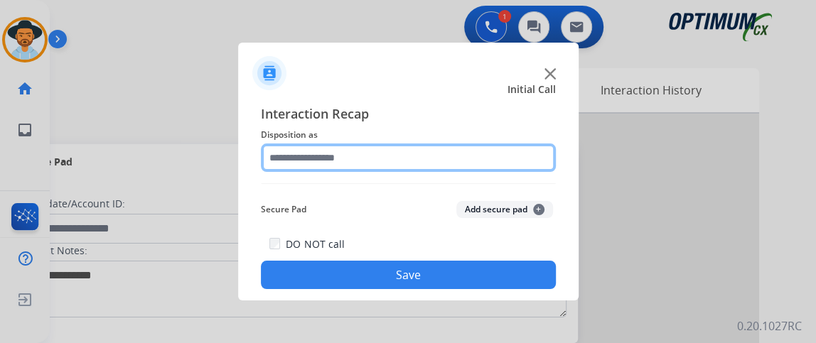
click at [422, 161] on input "text" at bounding box center [408, 158] width 295 height 28
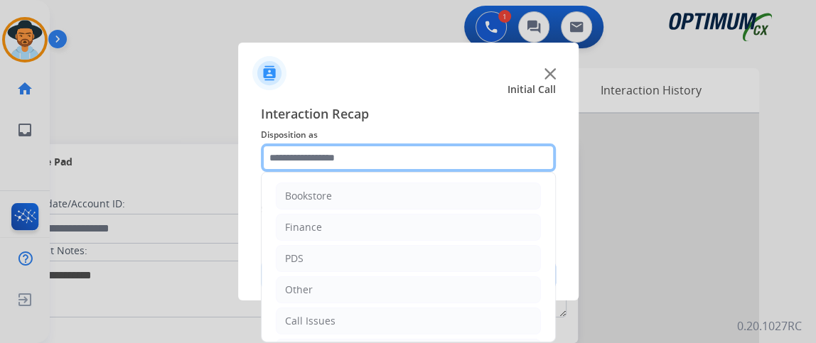
scroll to position [93, 0]
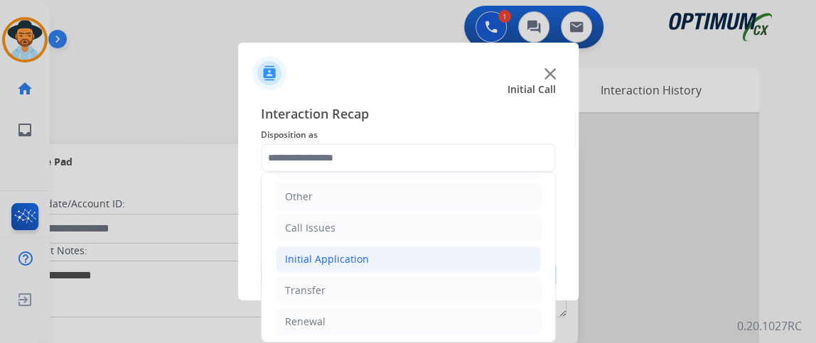
click at [451, 251] on li "Initial Application" at bounding box center [408, 259] width 265 height 27
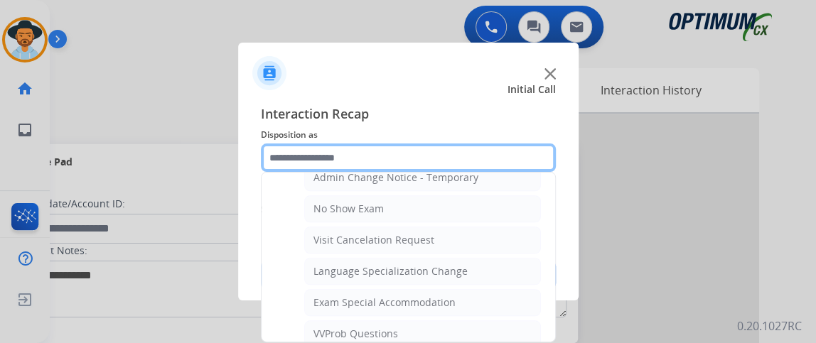
scroll to position [703, 0]
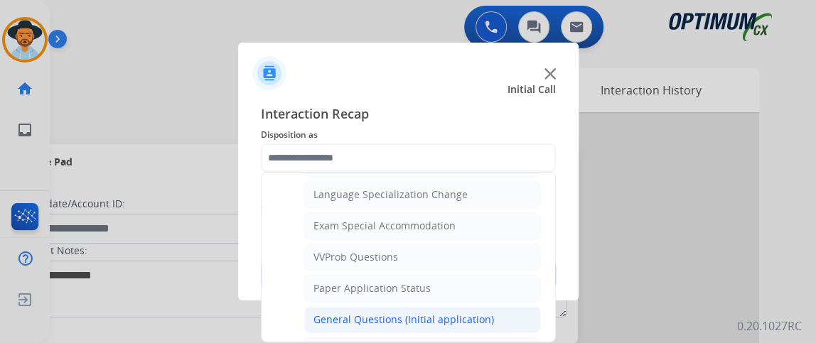
click at [512, 306] on li "General Questions (Initial application)" at bounding box center [422, 319] width 237 height 27
type input "**********"
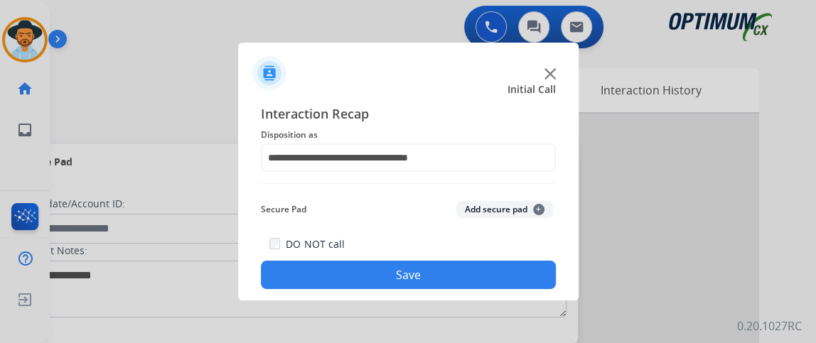
click at [509, 276] on button "Save" at bounding box center [408, 275] width 295 height 28
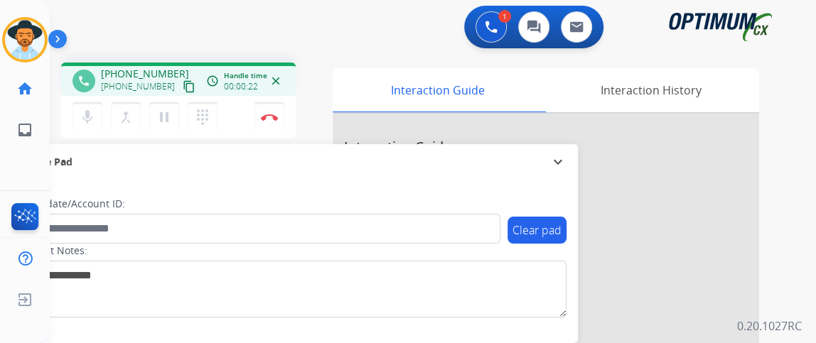
click at [183, 88] on mat-icon "content_copy" at bounding box center [189, 86] width 13 height 13
click at [180, 79] on button "content_copy" at bounding box center [188, 86] width 17 height 17
click at [183, 92] on mat-icon "content_copy" at bounding box center [189, 86] width 13 height 13
click at [95, 113] on button "mic Mute" at bounding box center [87, 117] width 30 height 30
click at [95, 113] on button "mic_off Mute" at bounding box center [87, 117] width 30 height 30
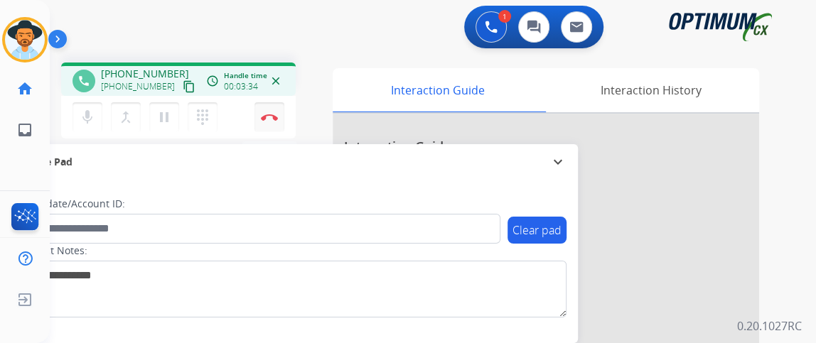
click at [276, 105] on button "Disconnect" at bounding box center [269, 117] width 30 height 30
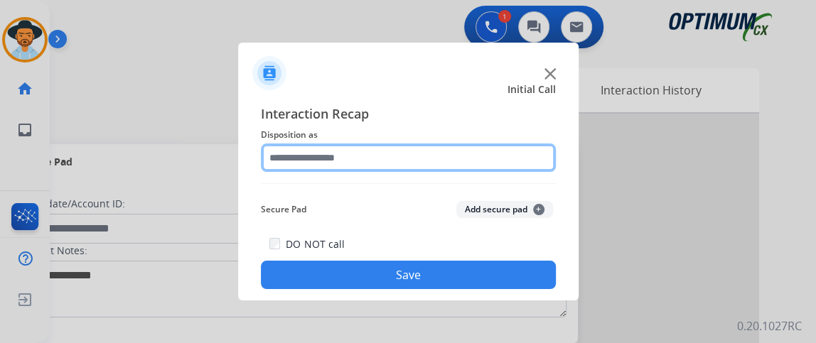
click at [371, 165] on input "text" at bounding box center [408, 158] width 295 height 28
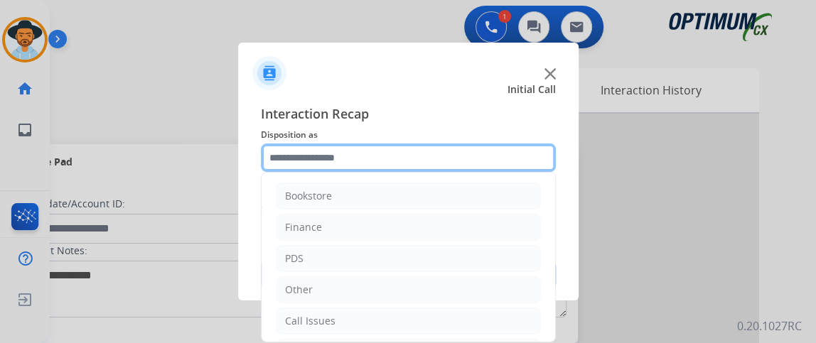
scroll to position [93, 0]
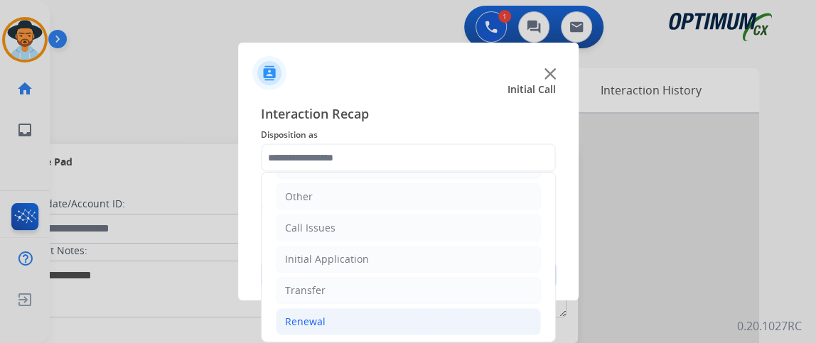
click at [519, 321] on li "Renewal" at bounding box center [408, 321] width 265 height 27
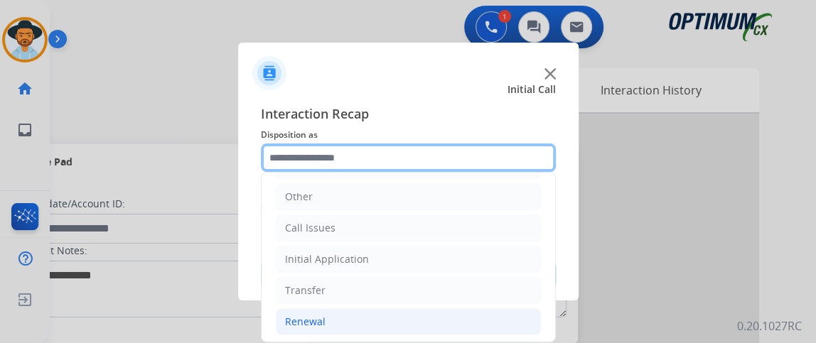
scroll to position [539, 0]
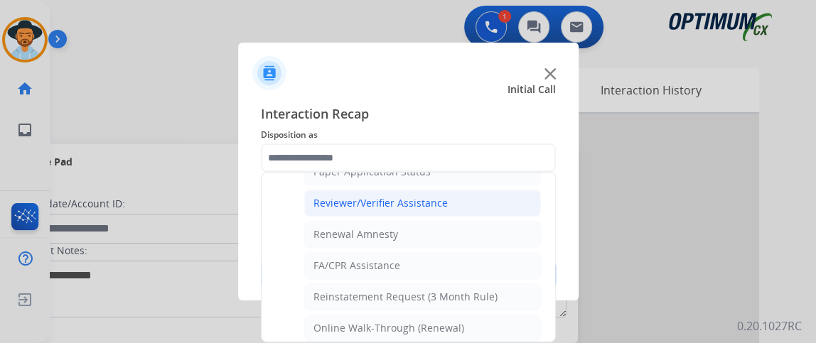
click at [487, 194] on li "Reviewer/Verifier Assistance" at bounding box center [422, 203] width 237 height 27
type input "**********"
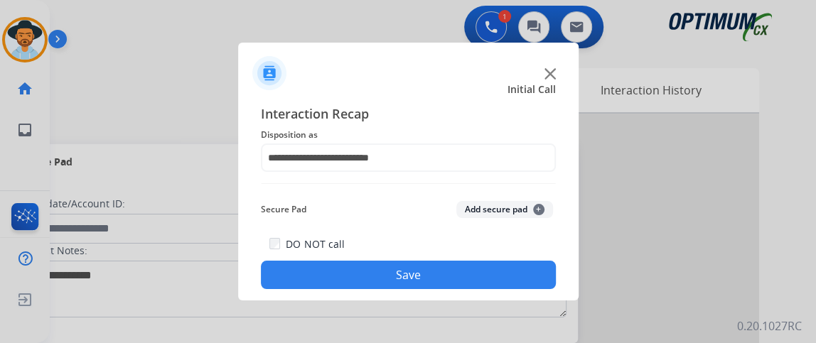
click at [470, 256] on div "DO NOT call Save" at bounding box center [408, 262] width 295 height 54
click at [469, 279] on button "Save" at bounding box center [408, 275] width 295 height 28
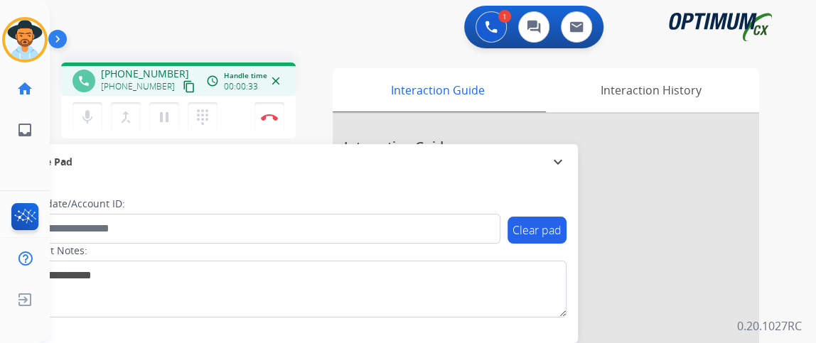
click at [183, 88] on mat-icon "content_copy" at bounding box center [189, 86] width 13 height 13
click at [97, 116] on button "mic Mute" at bounding box center [87, 117] width 30 height 30
click at [97, 119] on button "mic_off Mute" at bounding box center [87, 117] width 30 height 30
click at [97, 119] on button "mic Mute" at bounding box center [87, 117] width 30 height 30
click at [97, 119] on button "mic_off Mute" at bounding box center [87, 117] width 30 height 30
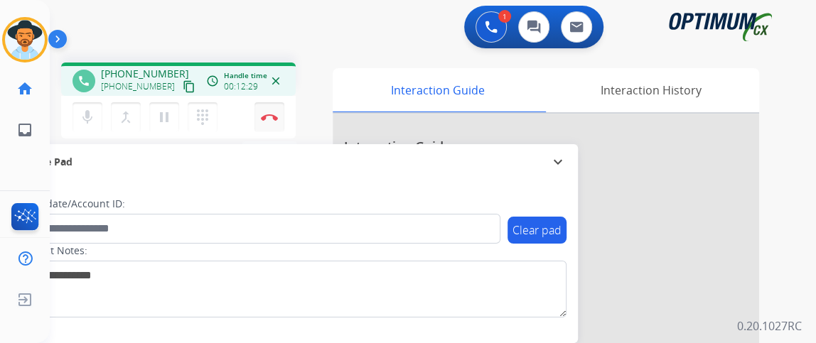
click at [278, 119] on button "Disconnect" at bounding box center [269, 117] width 30 height 30
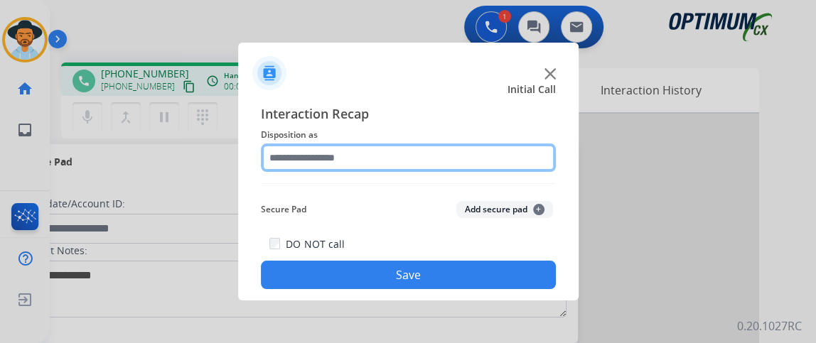
click at [425, 147] on input "text" at bounding box center [408, 158] width 295 height 28
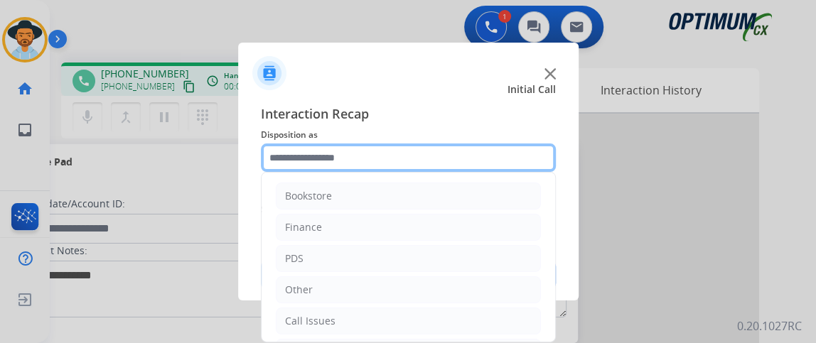
scroll to position [93, 0]
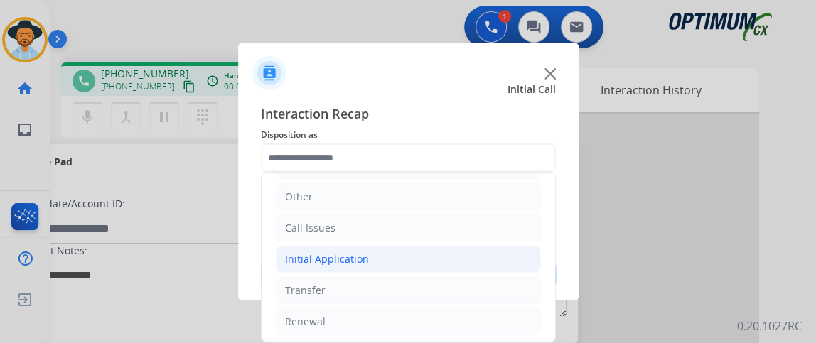
click at [443, 262] on li "Initial Application" at bounding box center [408, 259] width 265 height 27
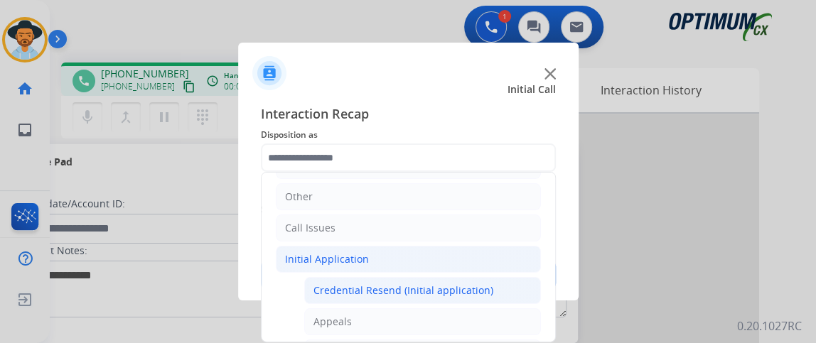
click at [443, 289] on div "Credential Resend (Initial application)" at bounding box center [403, 291] width 180 height 14
type input "**********"
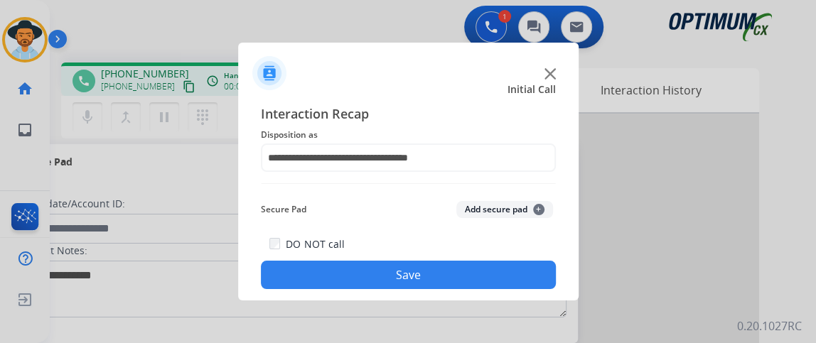
click at [441, 284] on button "Save" at bounding box center [408, 275] width 295 height 28
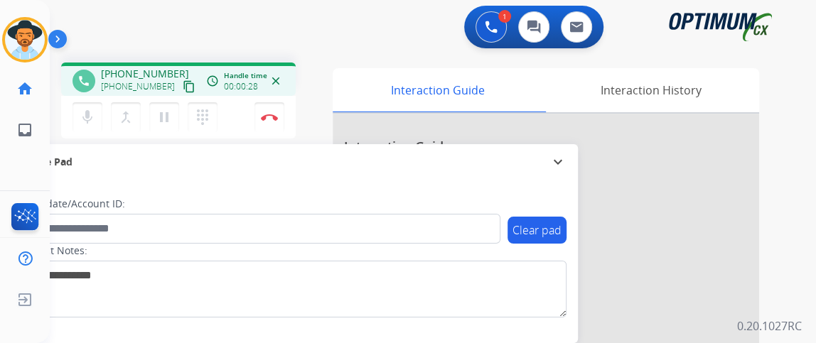
click at [183, 89] on mat-icon "content_copy" at bounding box center [189, 86] width 13 height 13
click at [94, 112] on mat-icon "mic" at bounding box center [87, 117] width 17 height 17
click at [268, 111] on button "Disconnect" at bounding box center [269, 117] width 30 height 30
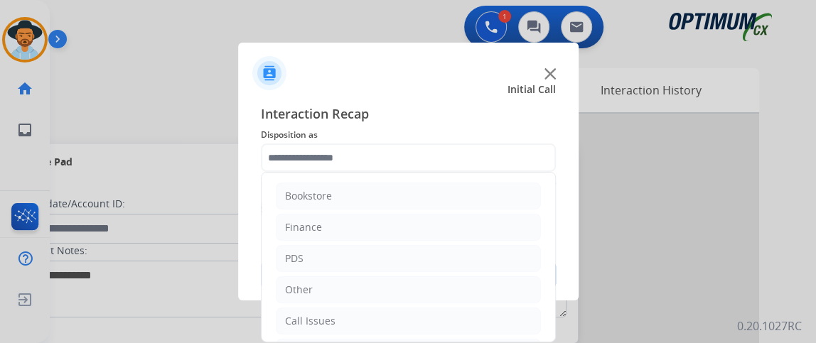
drag, startPoint x: 558, startPoint y: 230, endPoint x: 563, endPoint y: 313, distance: 82.6
click at [0, 313] on app-contact-recap-modal "Initial Call Interaction Recap Disposition as Bookstore Finance PDS Other Call …" at bounding box center [0, 171] width 0 height 343
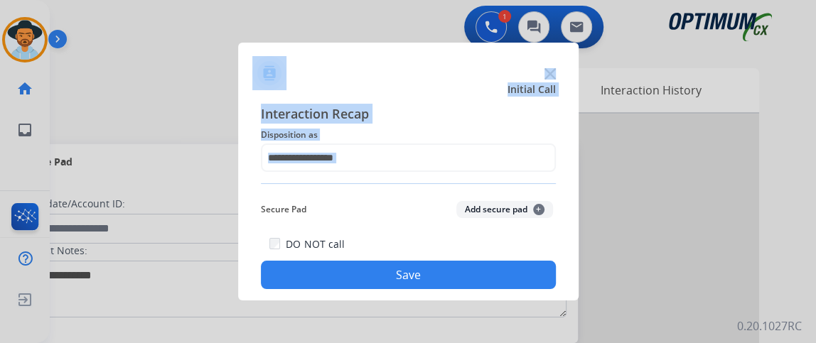
click at [452, 75] on div at bounding box center [408, 68] width 340 height 50
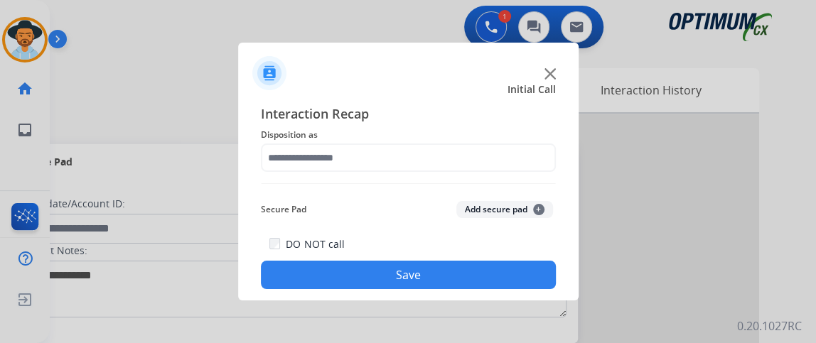
click at [525, 172] on div "Interaction Recap Disposition as Secure Pad Add secure pad + DO NOT call Save" at bounding box center [408, 196] width 295 height 185
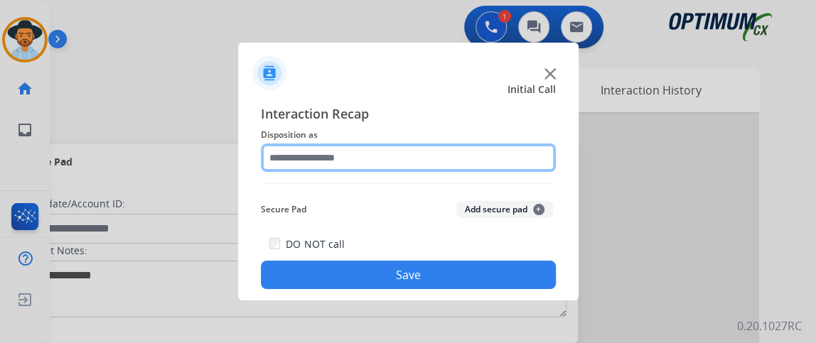
click at [519, 163] on input "text" at bounding box center [408, 158] width 295 height 28
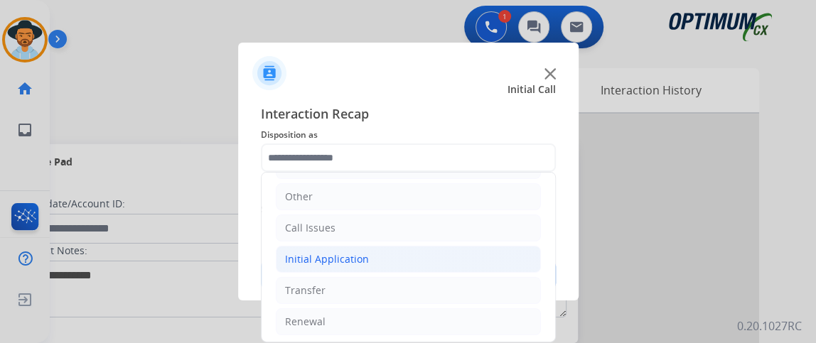
click at [479, 264] on li "Initial Application" at bounding box center [408, 259] width 265 height 27
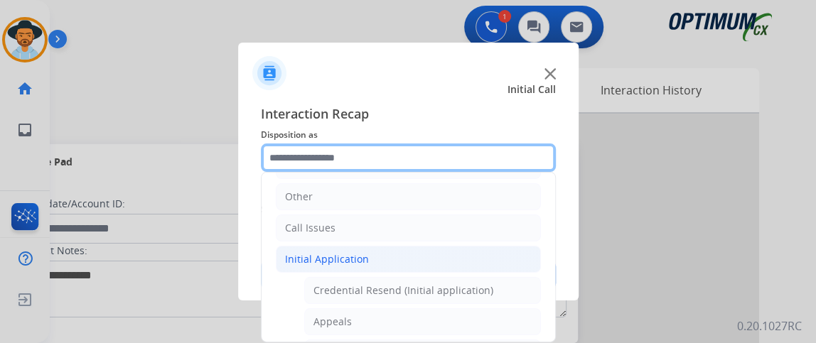
scroll to position [0, 0]
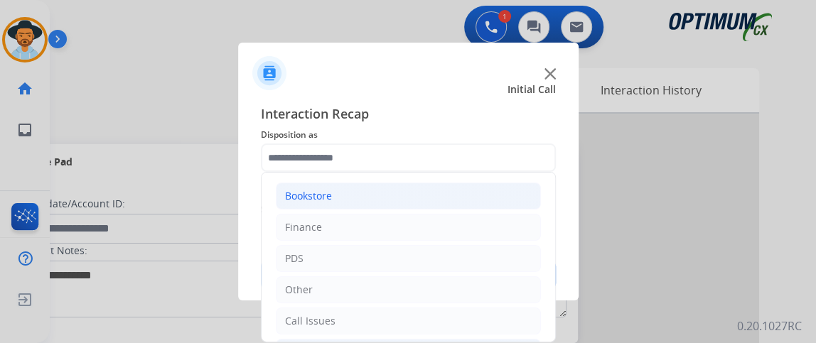
click at [458, 195] on li "Bookstore" at bounding box center [408, 196] width 265 height 27
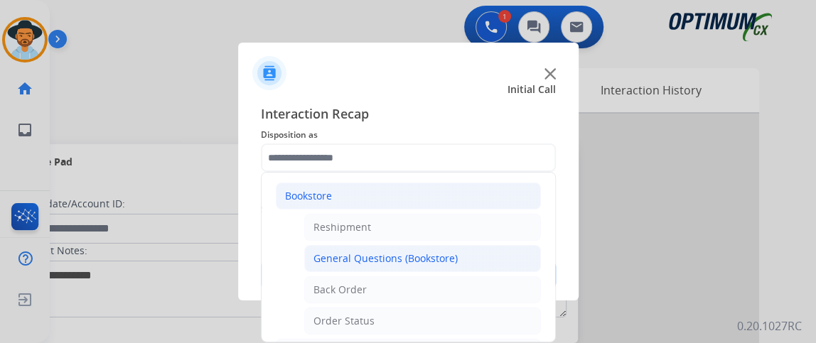
click at [455, 251] on li "General Questions (Bookstore)" at bounding box center [422, 258] width 237 height 27
type input "**********"
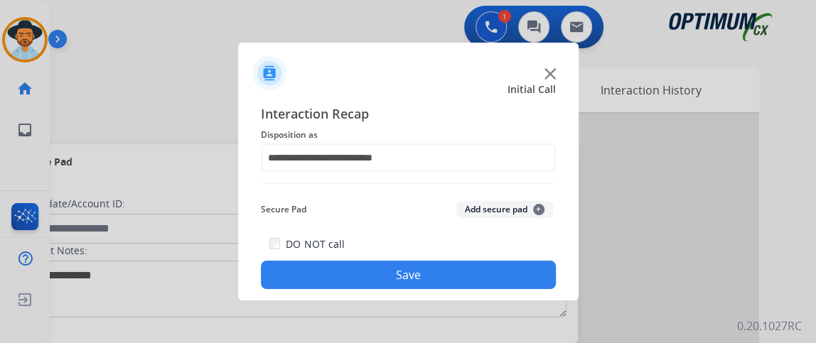
click at [455, 251] on div "DO NOT call Save" at bounding box center [408, 262] width 295 height 54
click at [451, 276] on button "Save" at bounding box center [408, 275] width 295 height 28
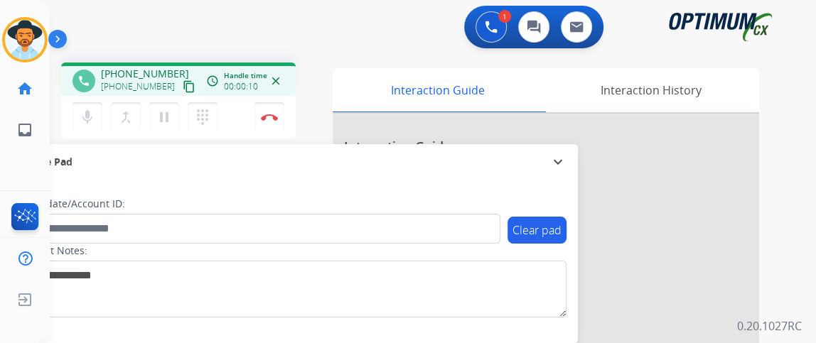
click at [183, 92] on mat-icon "content_copy" at bounding box center [189, 86] width 13 height 13
click at [90, 122] on mat-icon "mic" at bounding box center [87, 117] width 17 height 17
click at [90, 122] on mat-icon "mic_off" at bounding box center [87, 117] width 17 height 17
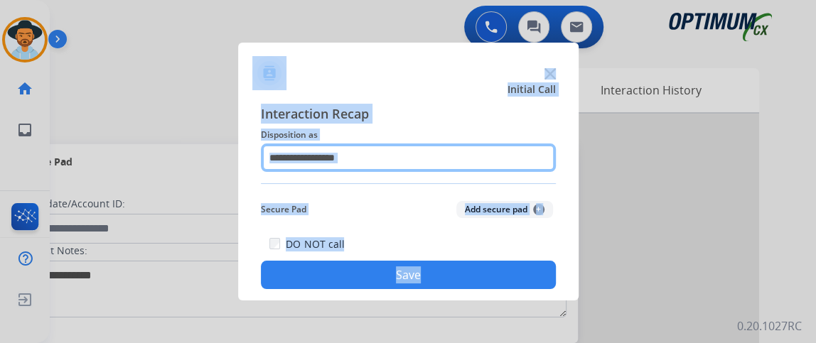
click at [486, 151] on input "text" at bounding box center [408, 158] width 295 height 28
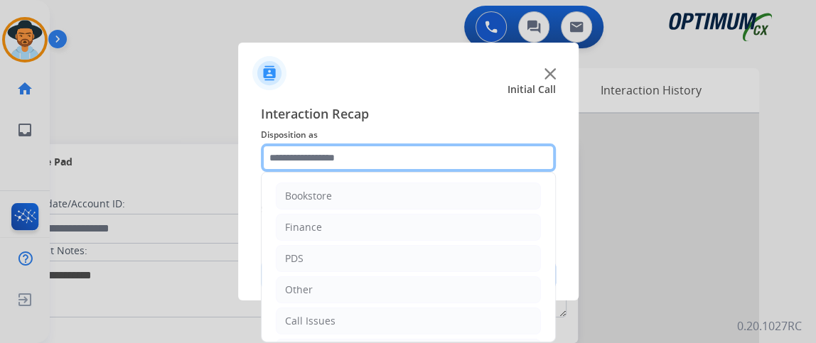
scroll to position [93, 0]
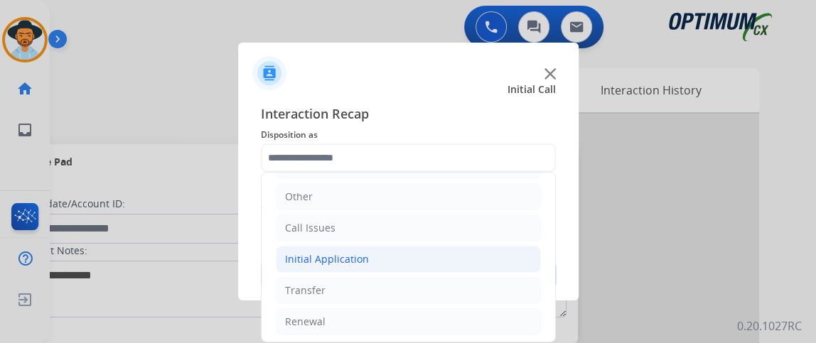
click at [431, 267] on li "Initial Application" at bounding box center [408, 259] width 265 height 27
click at [430, 269] on li "Initial Application" at bounding box center [408, 259] width 265 height 27
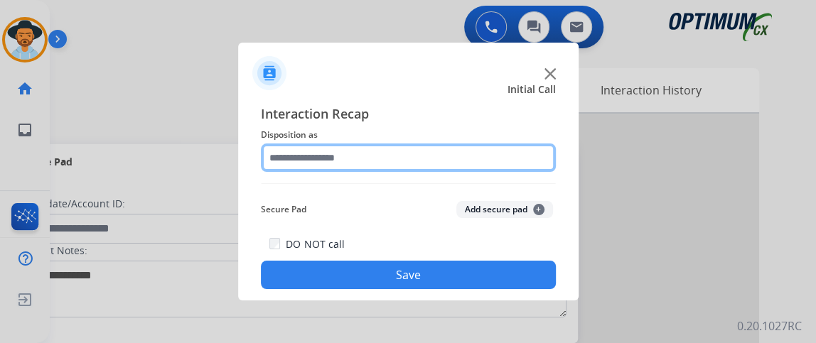
click at [458, 151] on input "text" at bounding box center [408, 158] width 295 height 28
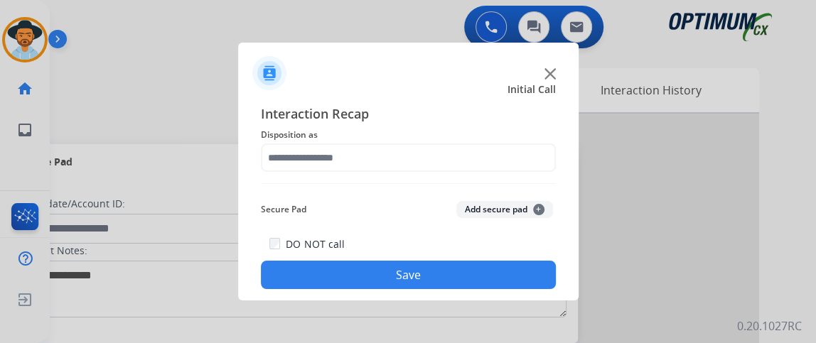
click at [553, 193] on div "Interaction Recap Disposition as Secure Pad Add secure pad + DO NOT call Save" at bounding box center [408, 196] width 295 height 185
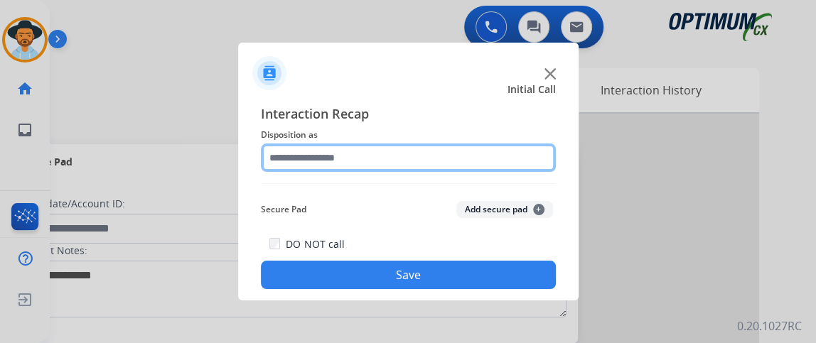
click at [494, 154] on input "text" at bounding box center [408, 158] width 295 height 28
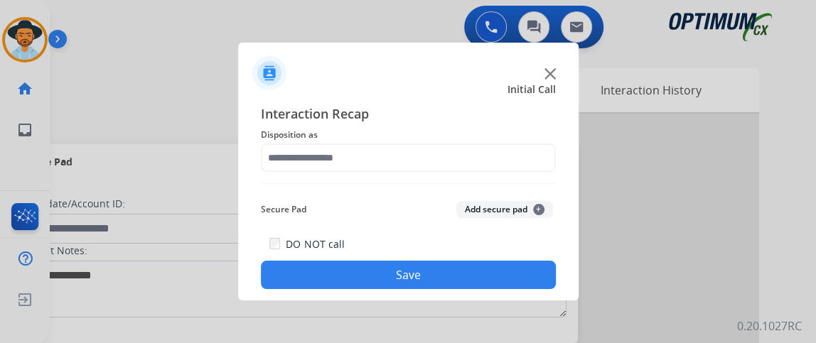
click at [546, 187] on div "Interaction Recap Disposition as Secure Pad Add secure pad + DO NOT call Save" at bounding box center [408, 196] width 295 height 185
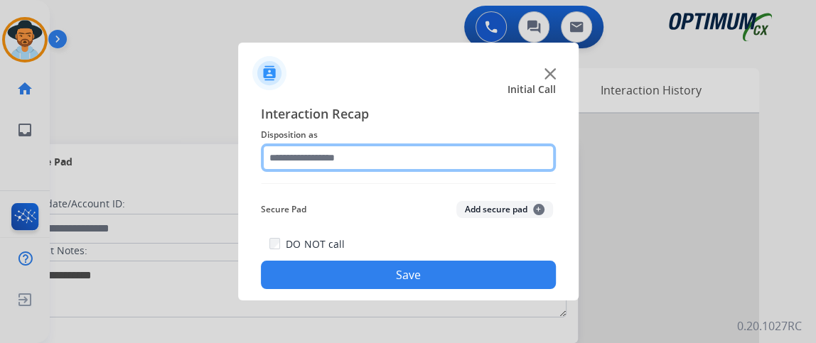
click at [527, 167] on input "text" at bounding box center [408, 158] width 295 height 28
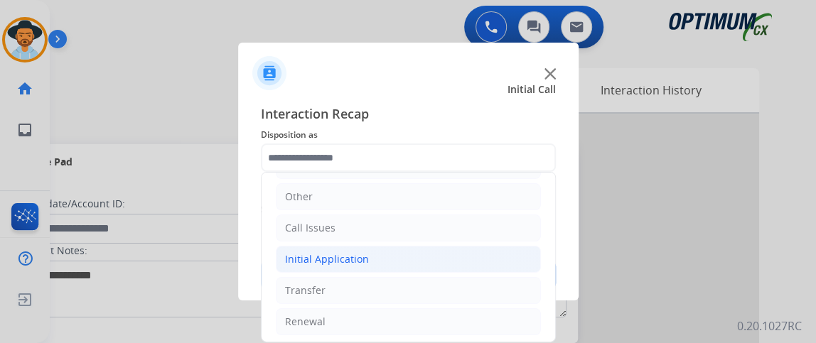
click at [403, 260] on li "Initial Application" at bounding box center [408, 259] width 265 height 27
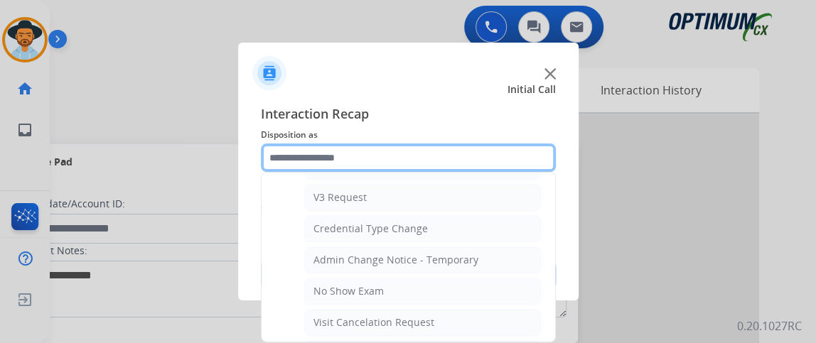
scroll to position [709, 0]
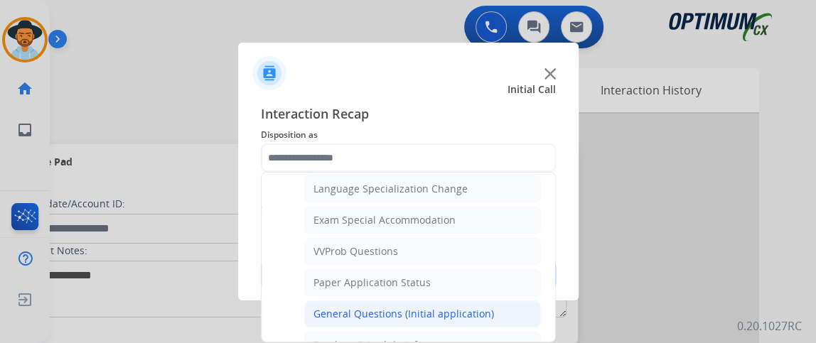
click at [511, 301] on li "General Questions (Initial application)" at bounding box center [422, 314] width 237 height 27
type input "**********"
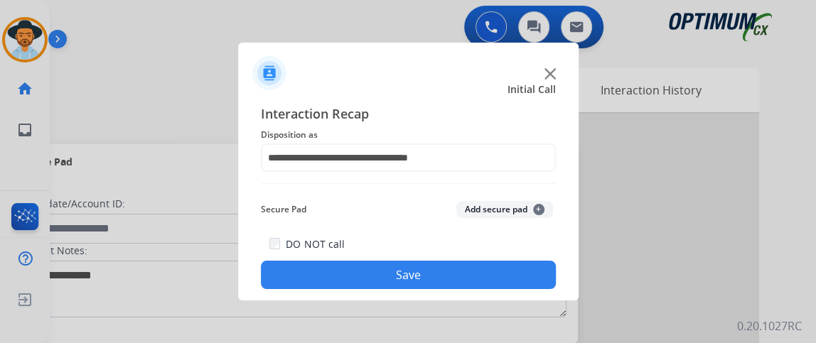
click at [493, 276] on button "Save" at bounding box center [408, 275] width 295 height 28
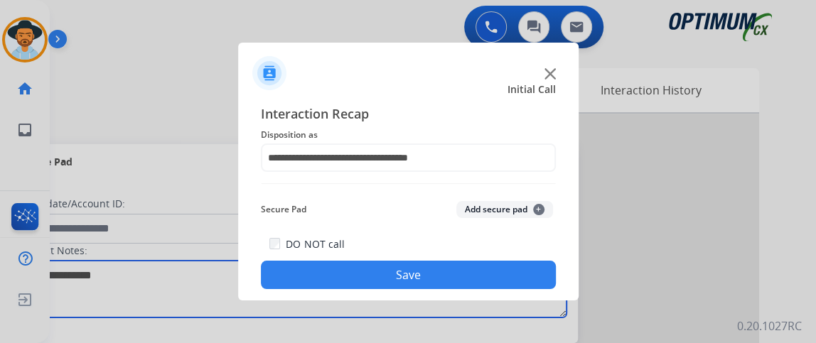
click at [493, 276] on textarea at bounding box center [292, 289] width 549 height 57
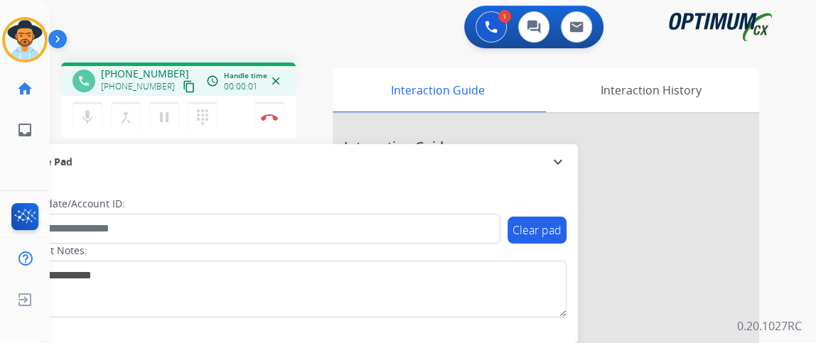
click at [183, 90] on mat-icon "content_copy" at bounding box center [189, 86] width 13 height 13
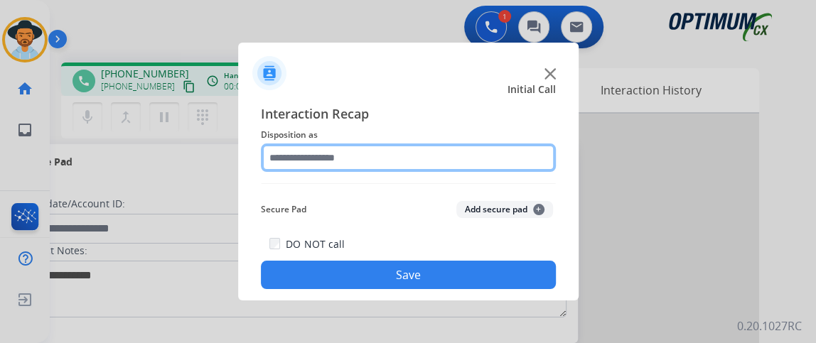
click at [380, 160] on input "text" at bounding box center [408, 158] width 295 height 28
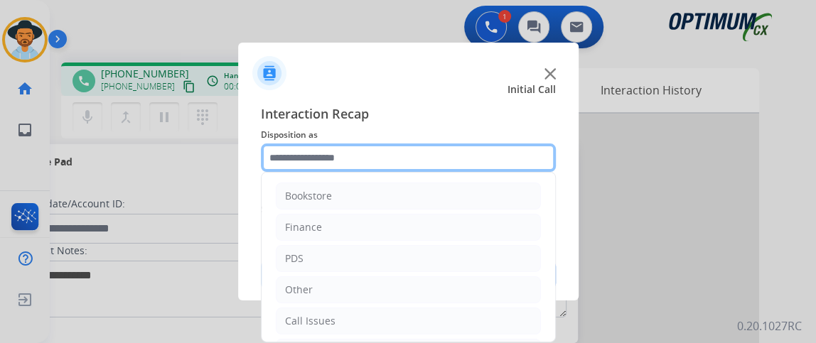
scroll to position [93, 0]
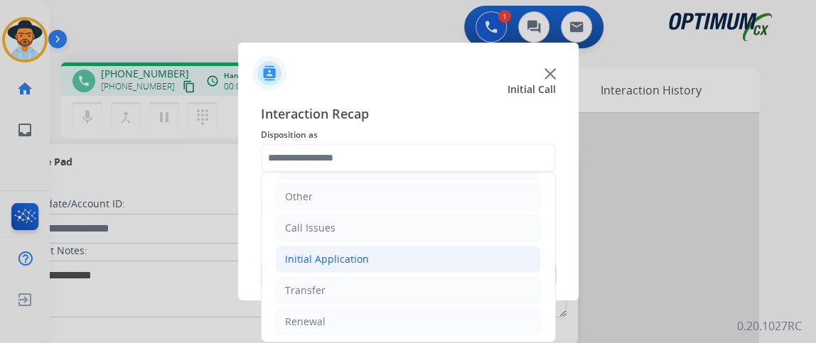
click at [413, 246] on li "Initial Application" at bounding box center [408, 259] width 265 height 27
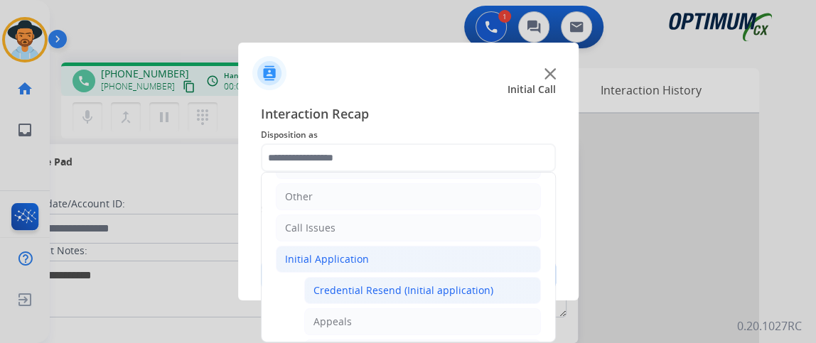
click at [406, 287] on div "Credential Resend (Initial application)" at bounding box center [403, 291] width 180 height 14
type input "**********"
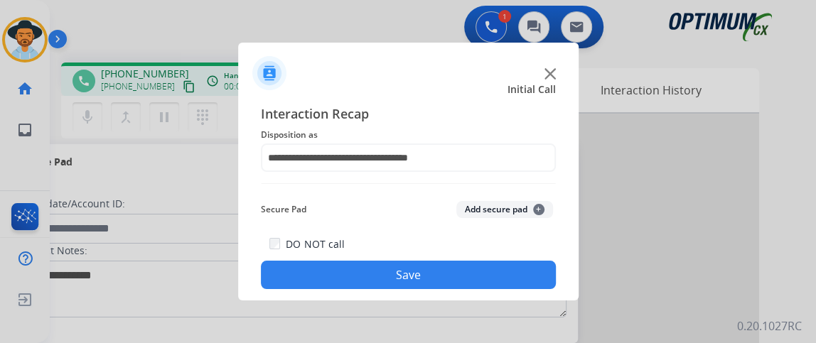
click at [405, 287] on button "Save" at bounding box center [408, 275] width 295 height 28
click at [345, 271] on button "Save" at bounding box center [408, 275] width 295 height 28
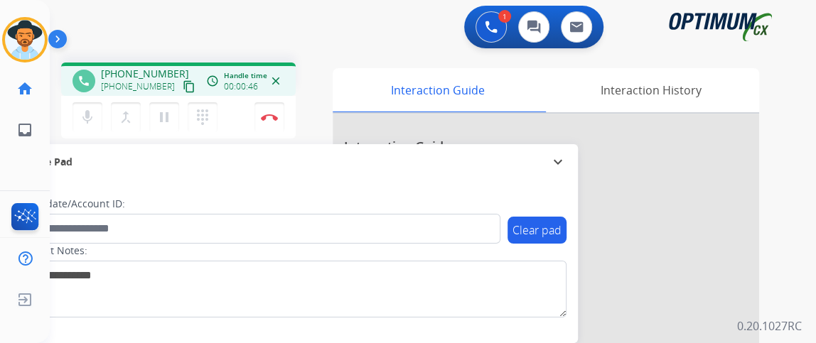
click at [180, 79] on button "content_copy" at bounding box center [188, 86] width 17 height 17
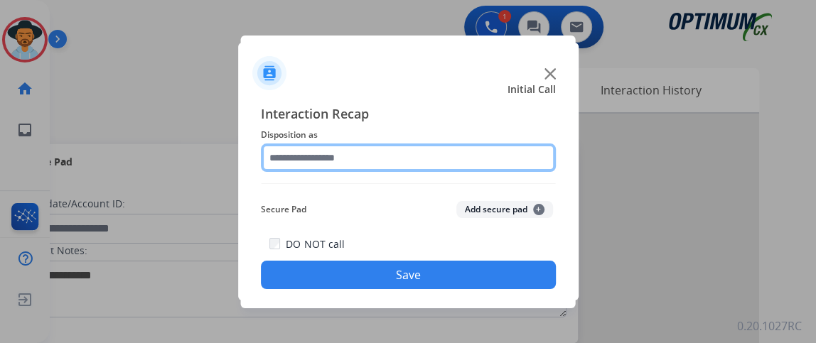
click at [458, 149] on input "text" at bounding box center [408, 158] width 295 height 28
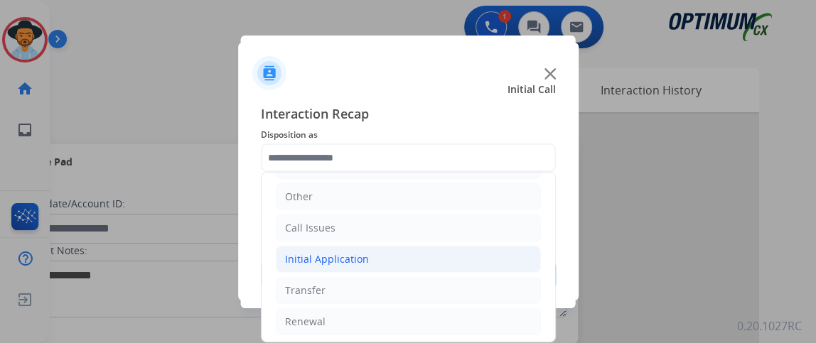
click at [454, 260] on li "Initial Application" at bounding box center [408, 259] width 265 height 27
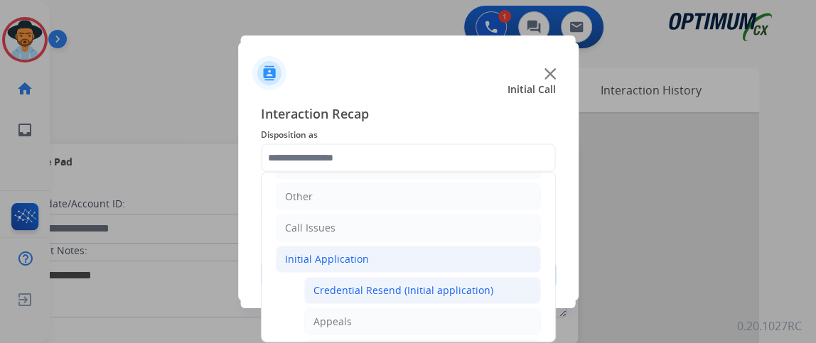
click at [453, 280] on li "Credential Resend (Initial application)" at bounding box center [422, 290] width 237 height 27
type input "**********"
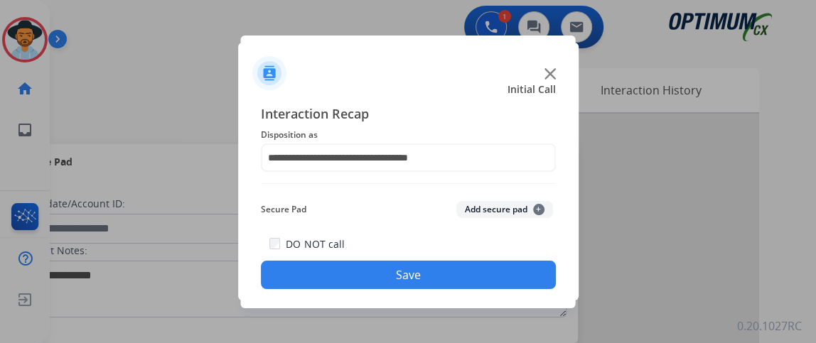
click at [453, 280] on button "Save" at bounding box center [408, 275] width 295 height 28
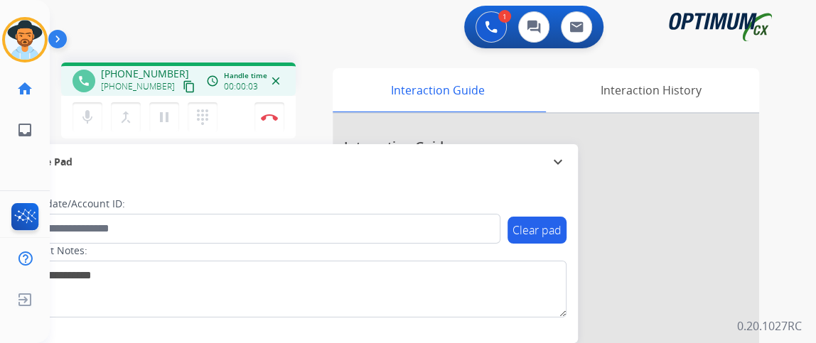
click at [183, 87] on mat-icon "content_copy" at bounding box center [189, 86] width 13 height 13
click at [283, 119] on button "Disconnect" at bounding box center [269, 117] width 30 height 30
click at [281, 119] on button "Disconnect" at bounding box center [269, 117] width 30 height 30
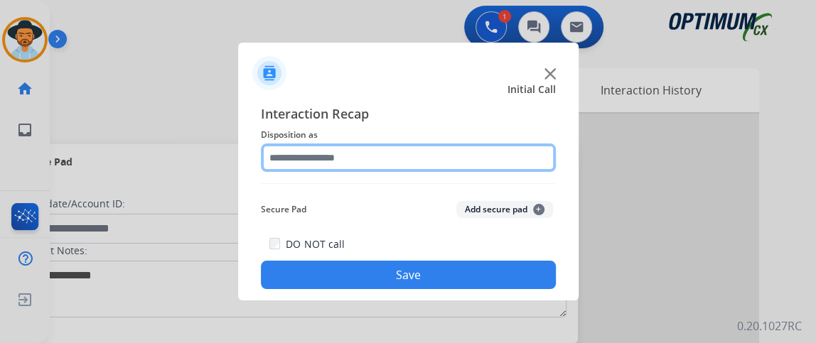
click at [439, 157] on input "text" at bounding box center [408, 158] width 295 height 28
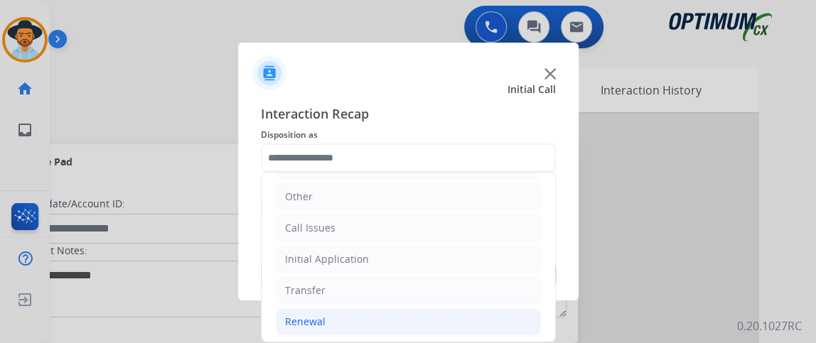
click at [426, 319] on li "Renewal" at bounding box center [408, 321] width 265 height 27
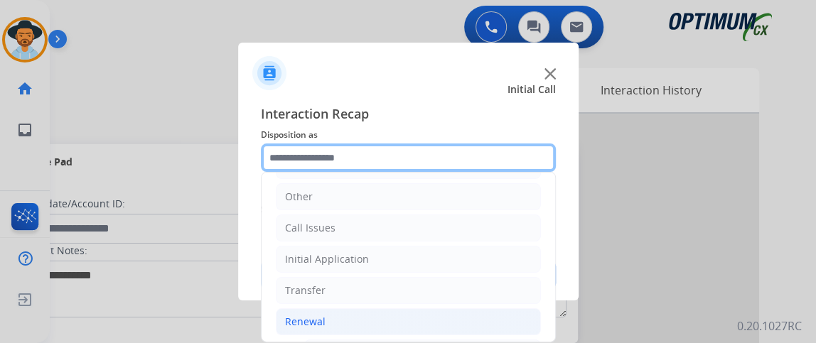
scroll to position [463, 0]
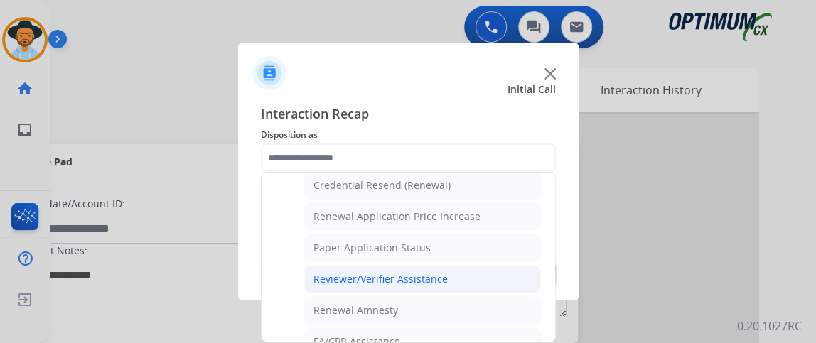
click at [473, 266] on li "Reviewer/Verifier Assistance" at bounding box center [422, 279] width 237 height 27
type input "**********"
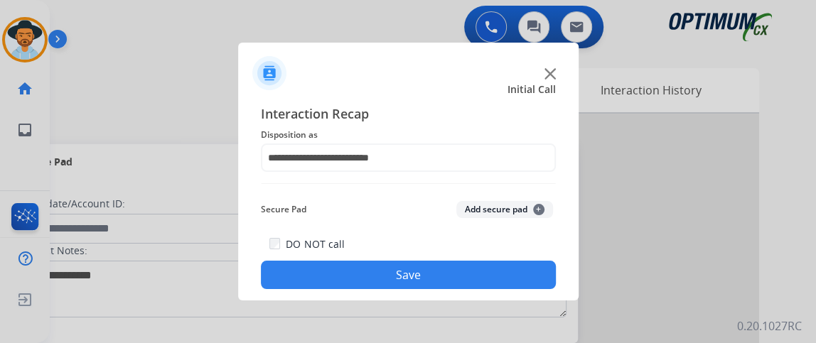
click at [453, 282] on button "Save" at bounding box center [408, 275] width 295 height 28
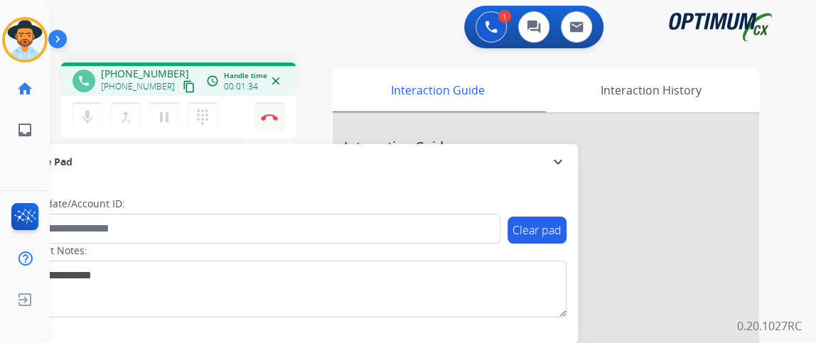
click at [267, 114] on img at bounding box center [269, 117] width 17 height 7
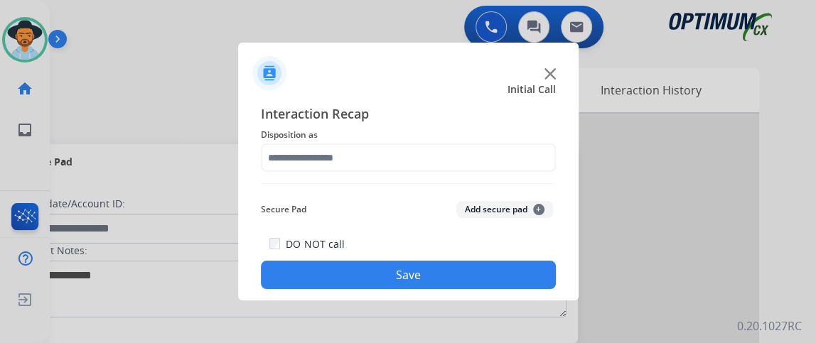
click at [405, 173] on div "Interaction Recap Disposition as Secure Pad Add secure pad + DO NOT call Save" at bounding box center [408, 196] width 295 height 185
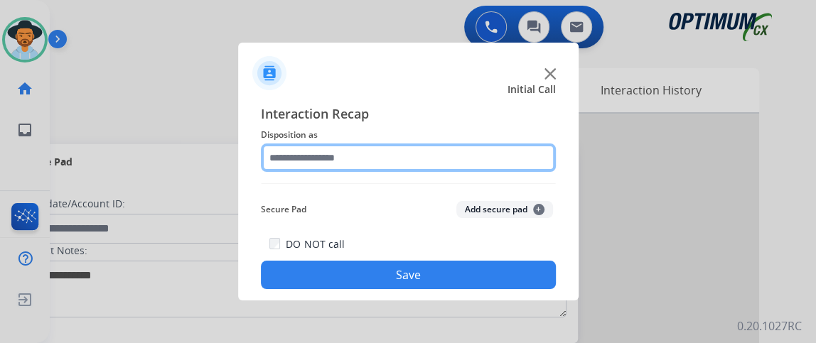
click at [425, 159] on input "text" at bounding box center [408, 158] width 295 height 28
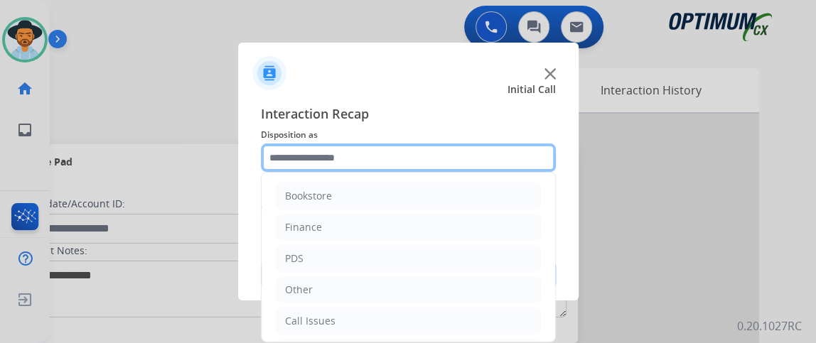
scroll to position [93, 0]
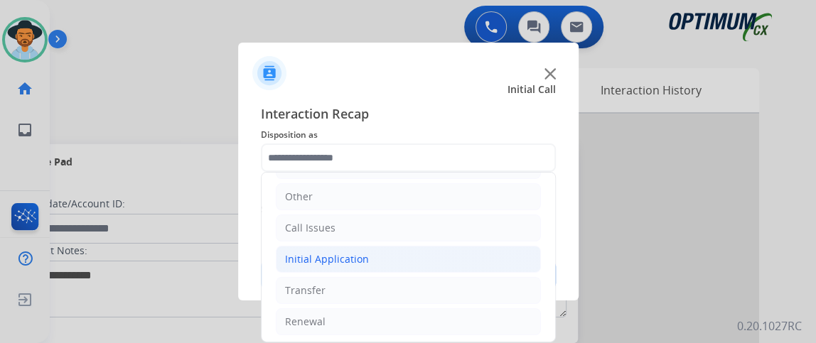
click at [438, 259] on li "Initial Application" at bounding box center [408, 259] width 265 height 27
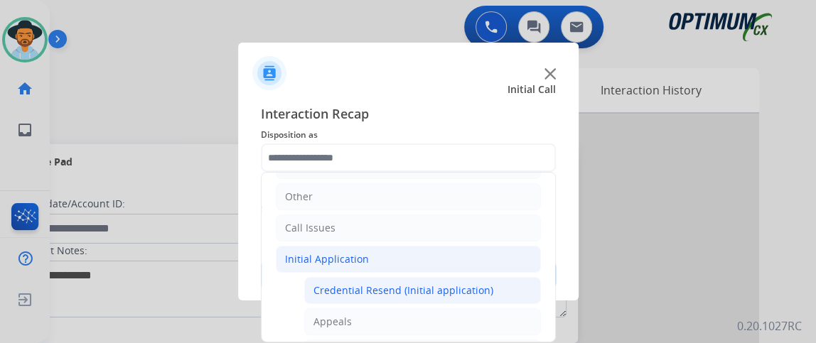
click at [441, 285] on div "Credential Resend (Initial application)" at bounding box center [403, 291] width 180 height 14
type input "**********"
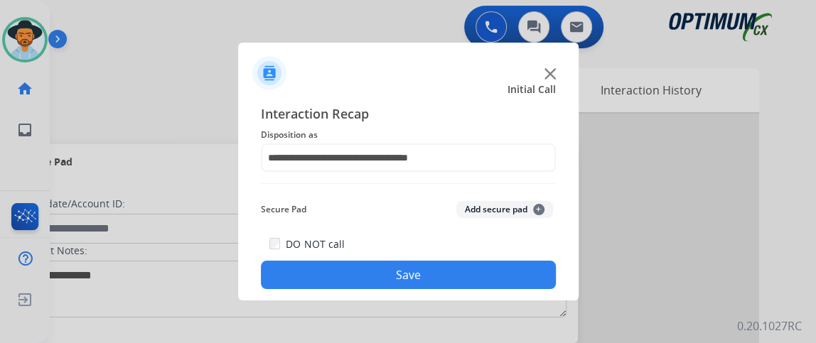
click at [441, 285] on button "Save" at bounding box center [408, 275] width 295 height 28
